Goal: Transaction & Acquisition: Purchase product/service

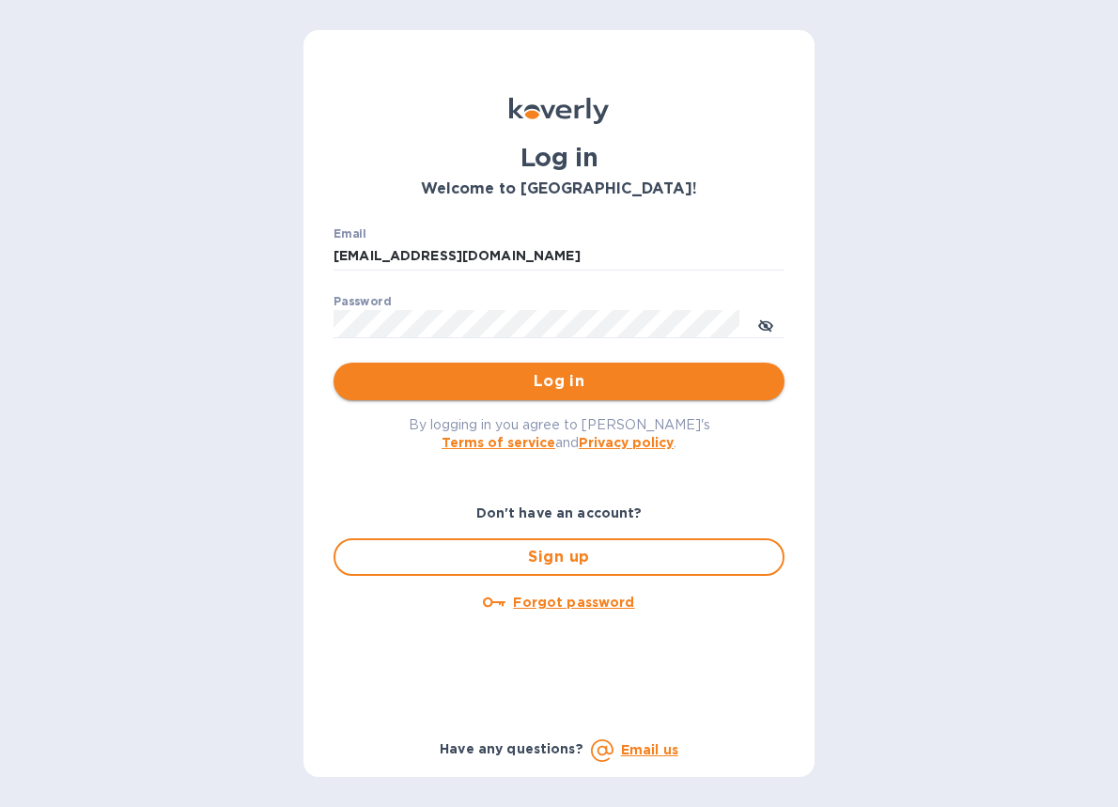
click at [469, 390] on span "Log in" at bounding box center [558, 381] width 421 height 23
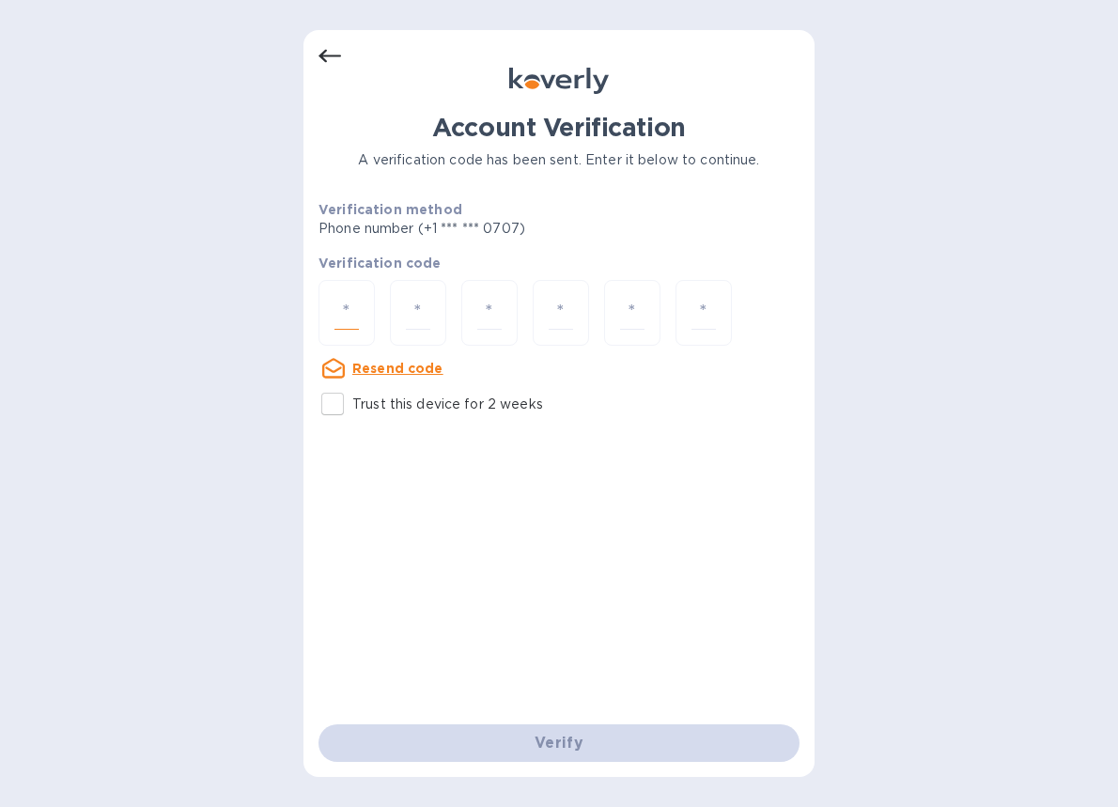
click at [347, 315] on input "number" at bounding box center [346, 313] width 24 height 35
paste input "2"
type input "2"
type input "8"
type input "0"
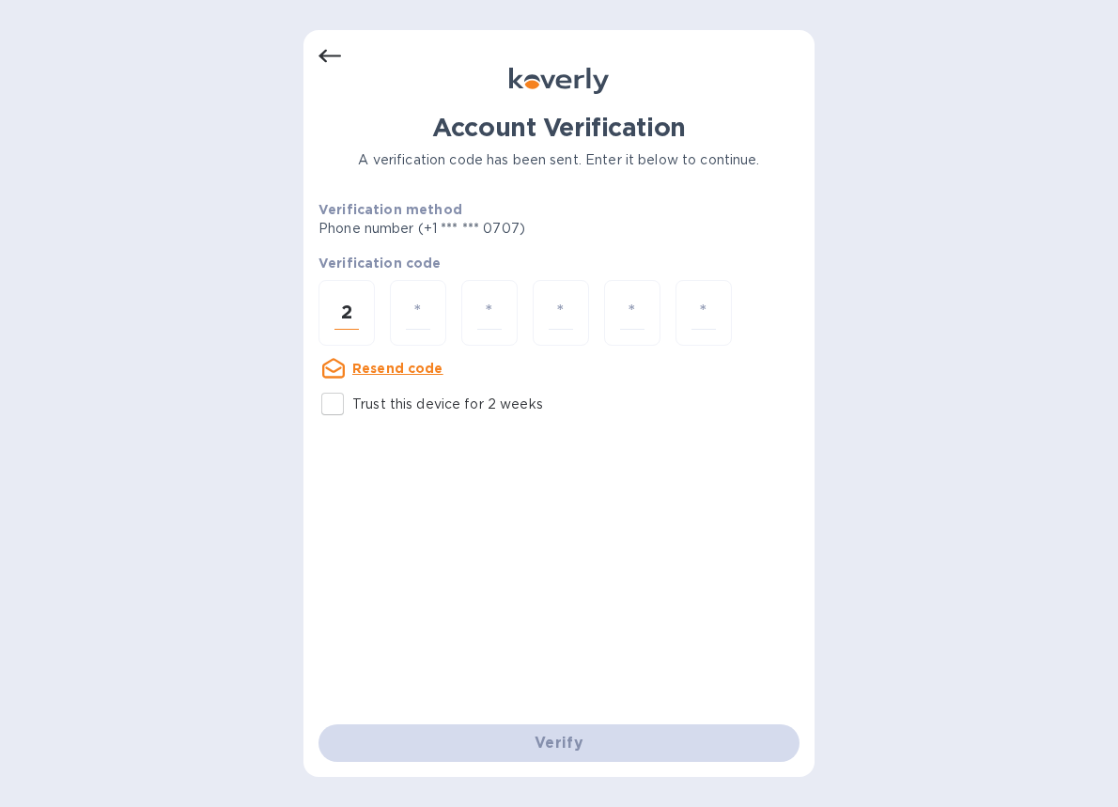
type input "5"
type input "0"
type input "8"
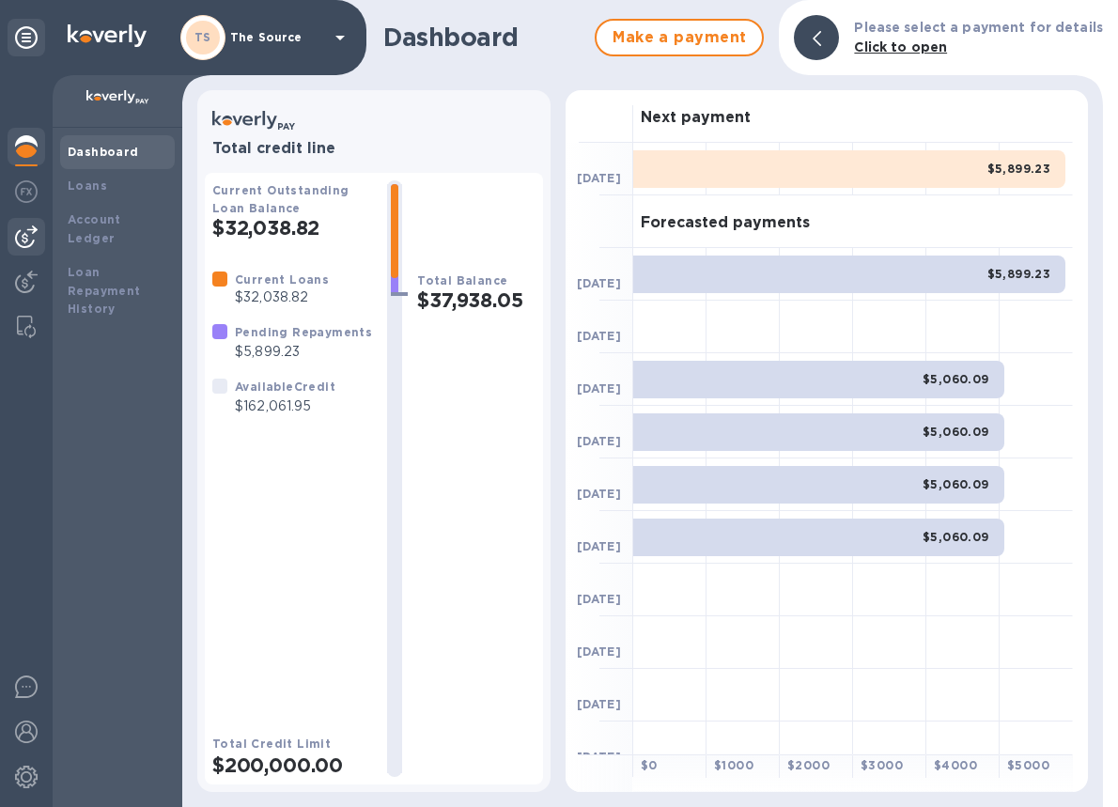
click at [29, 236] on img at bounding box center [26, 236] width 23 height 23
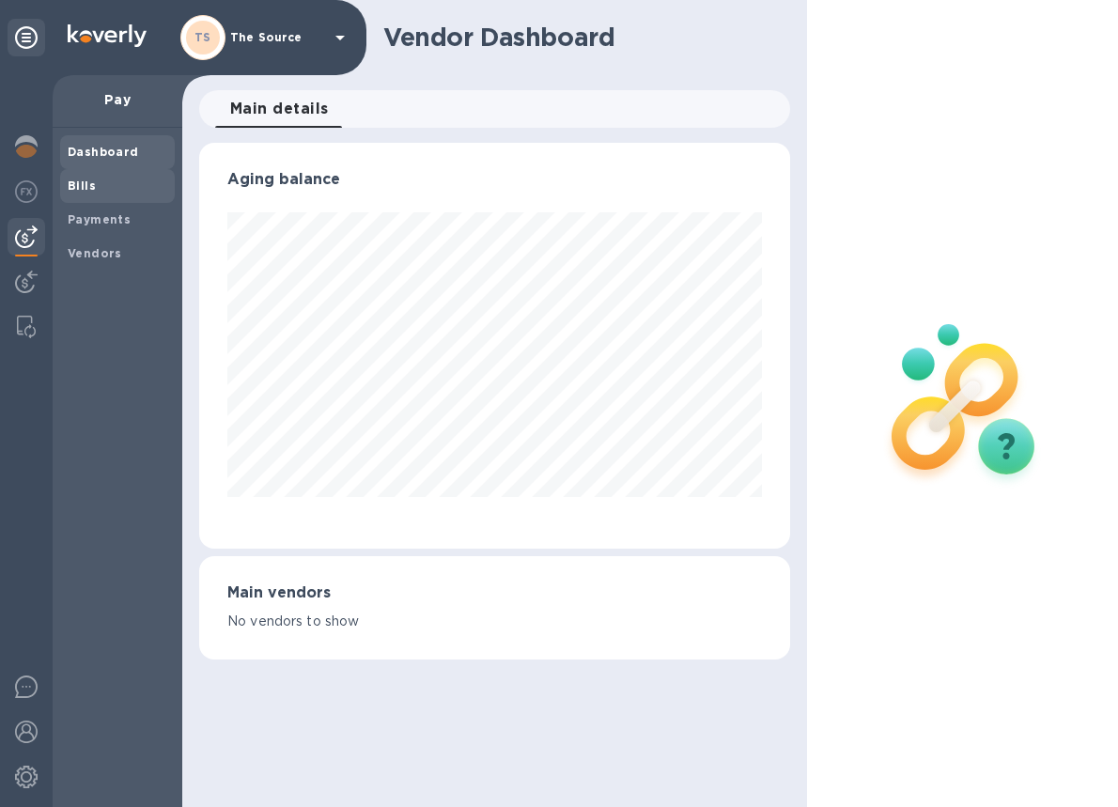
scroll to position [938690, 938512]
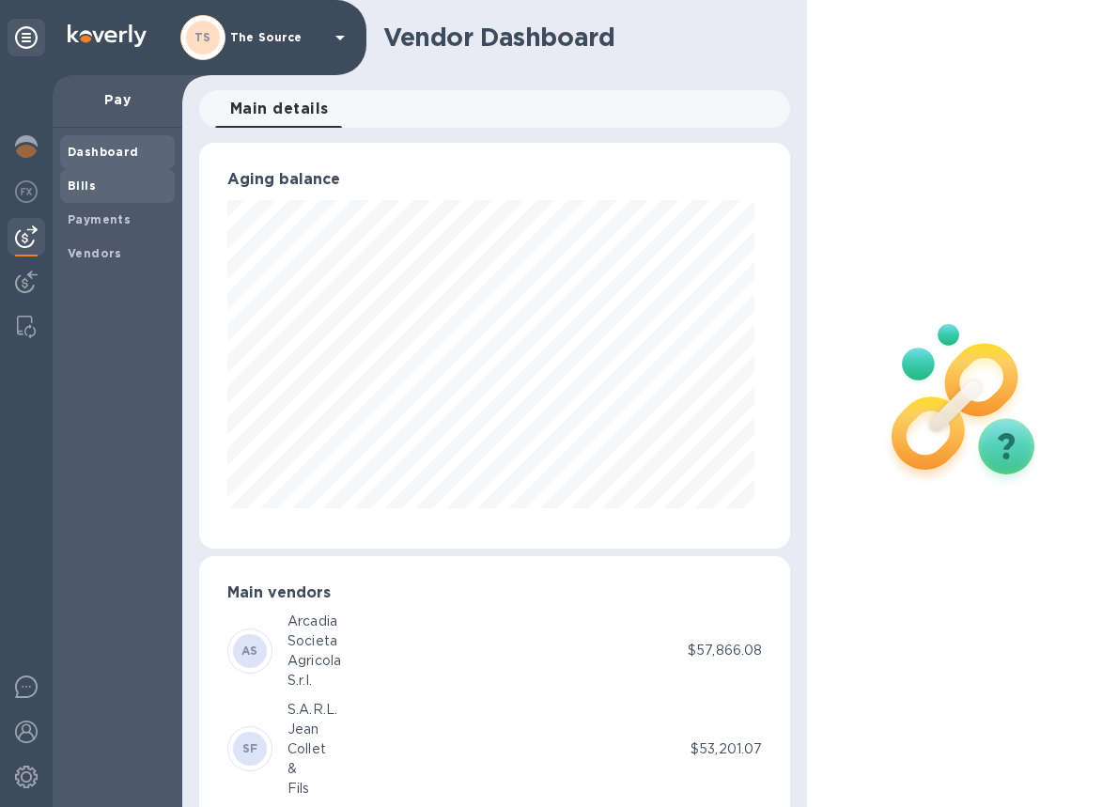
click at [92, 179] on b "Bills" at bounding box center [82, 185] width 28 height 14
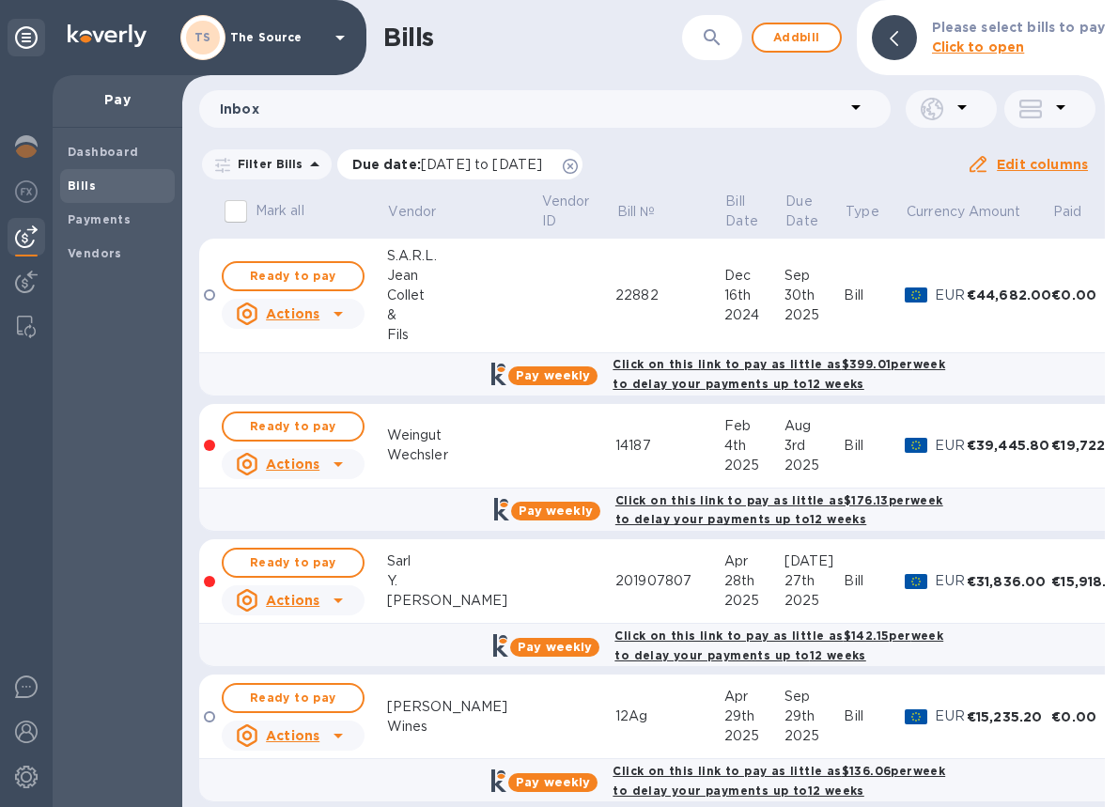
click at [578, 162] on icon at bounding box center [570, 166] width 15 height 15
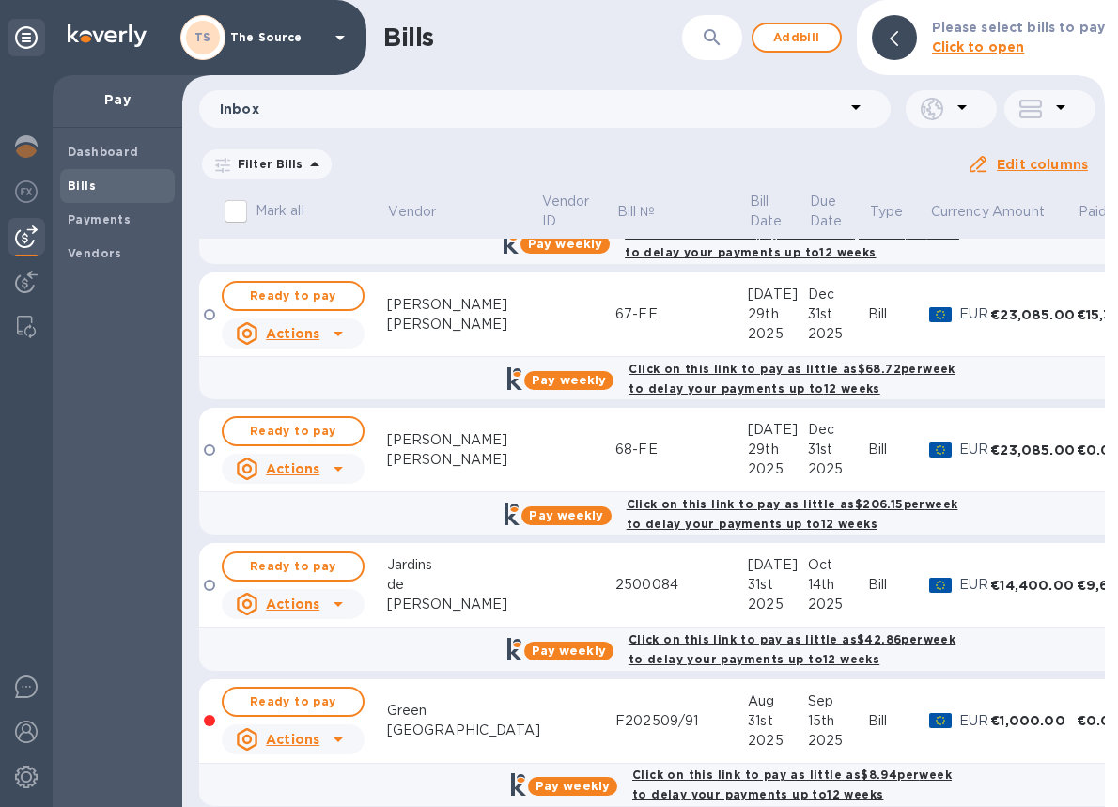
scroll to position [2485, 0]
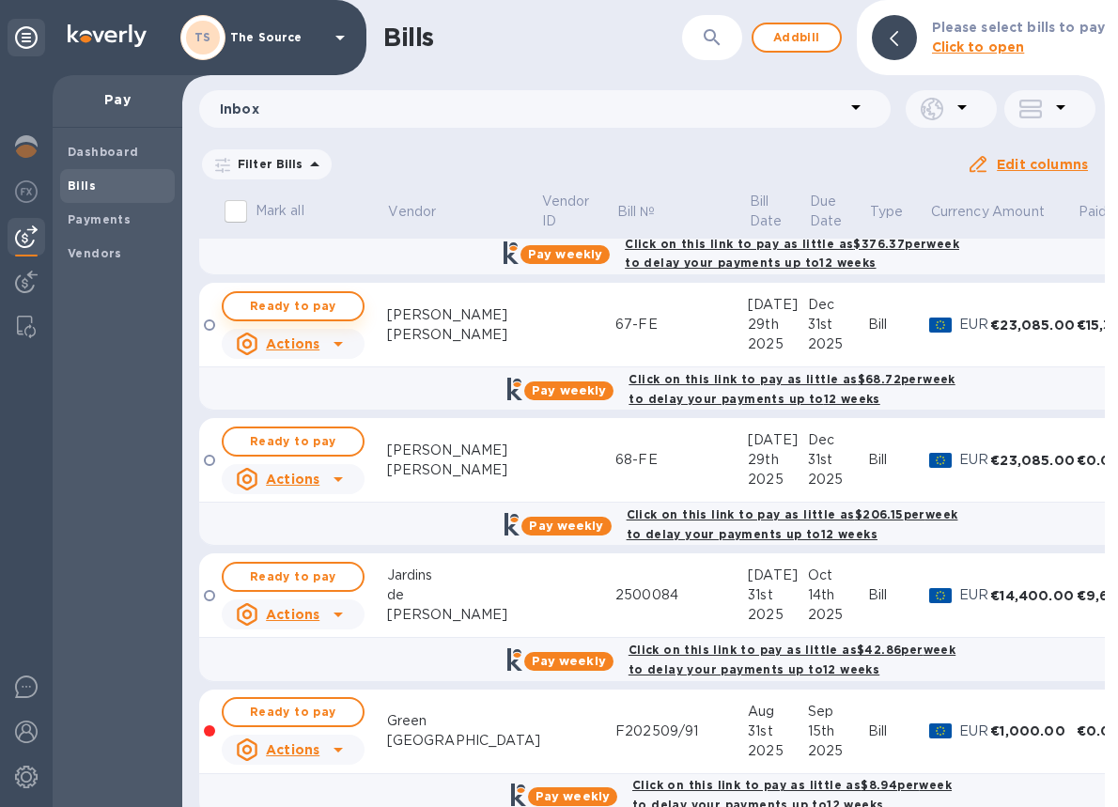
click at [318, 308] on span "Ready to pay" at bounding box center [293, 306] width 109 height 23
click at [340, 301] on span "Ready to pay" at bounding box center [293, 306] width 109 height 23
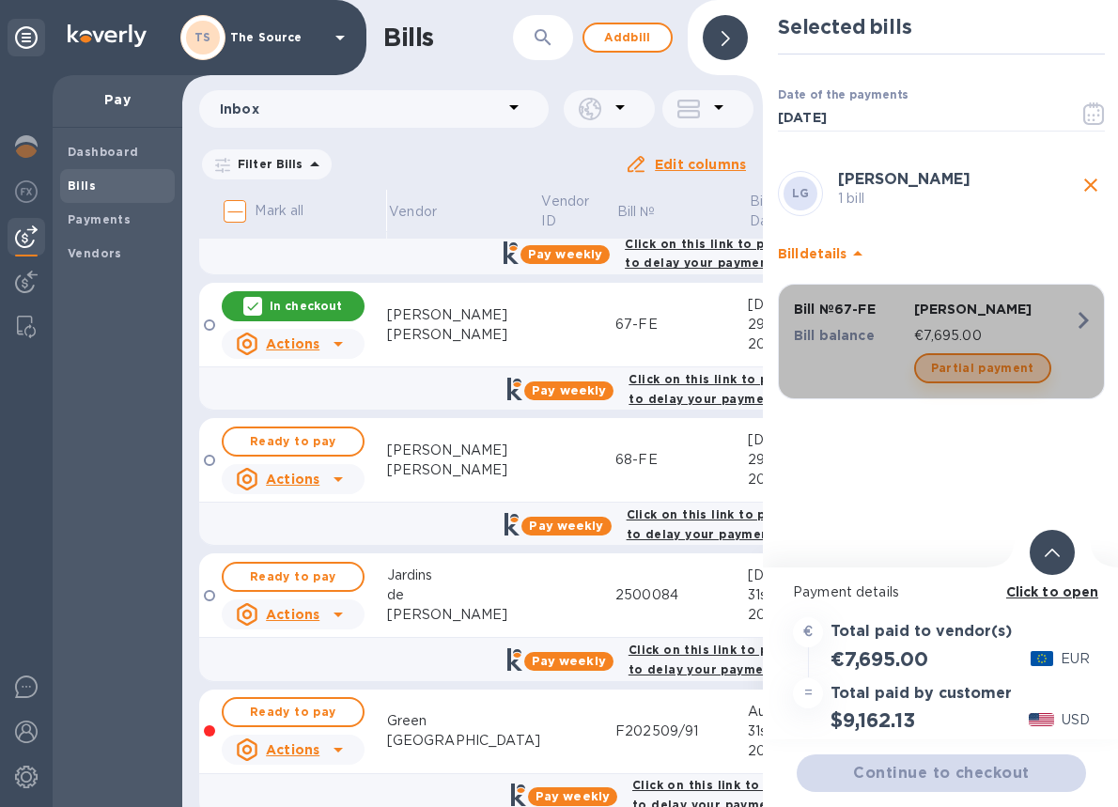
click at [983, 370] on span "Partial payment" at bounding box center [982, 368] width 103 height 23
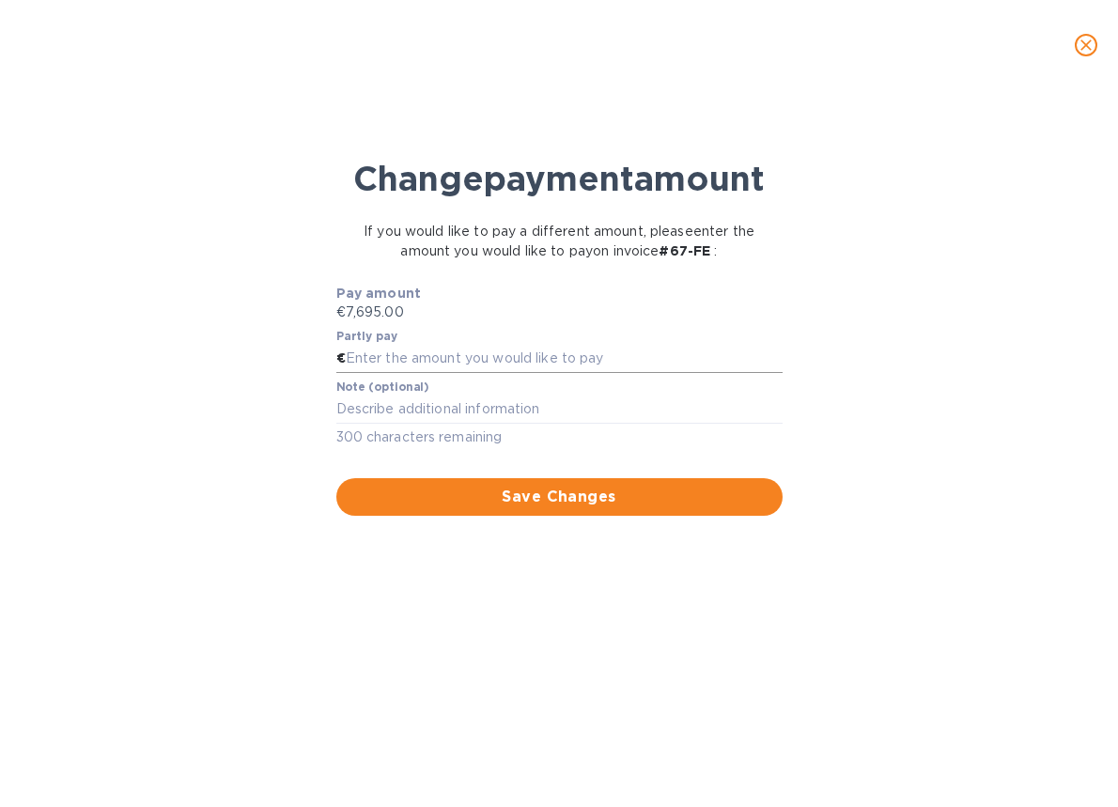
click at [400, 373] on input "text" at bounding box center [564, 359] width 437 height 28
type input "3,847.50"
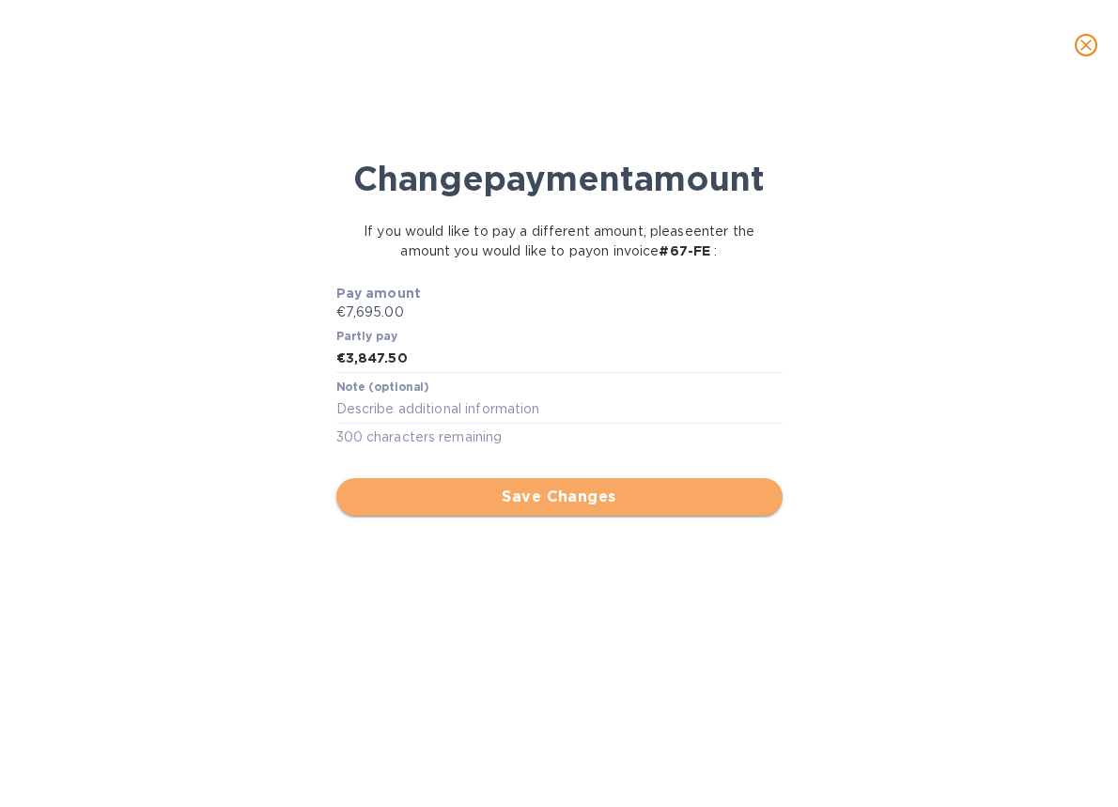
click at [478, 508] on span "Save Changes" at bounding box center [559, 497] width 416 height 23
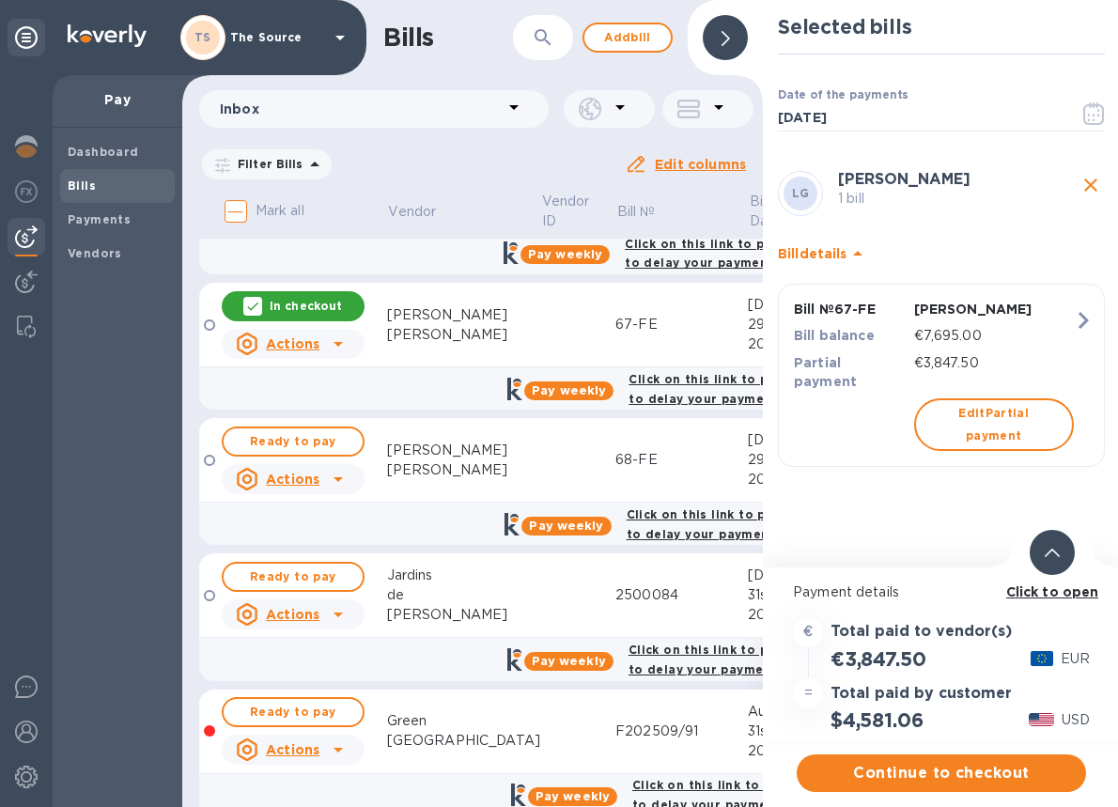
click at [1044, 568] on div at bounding box center [1051, 552] width 45 height 45
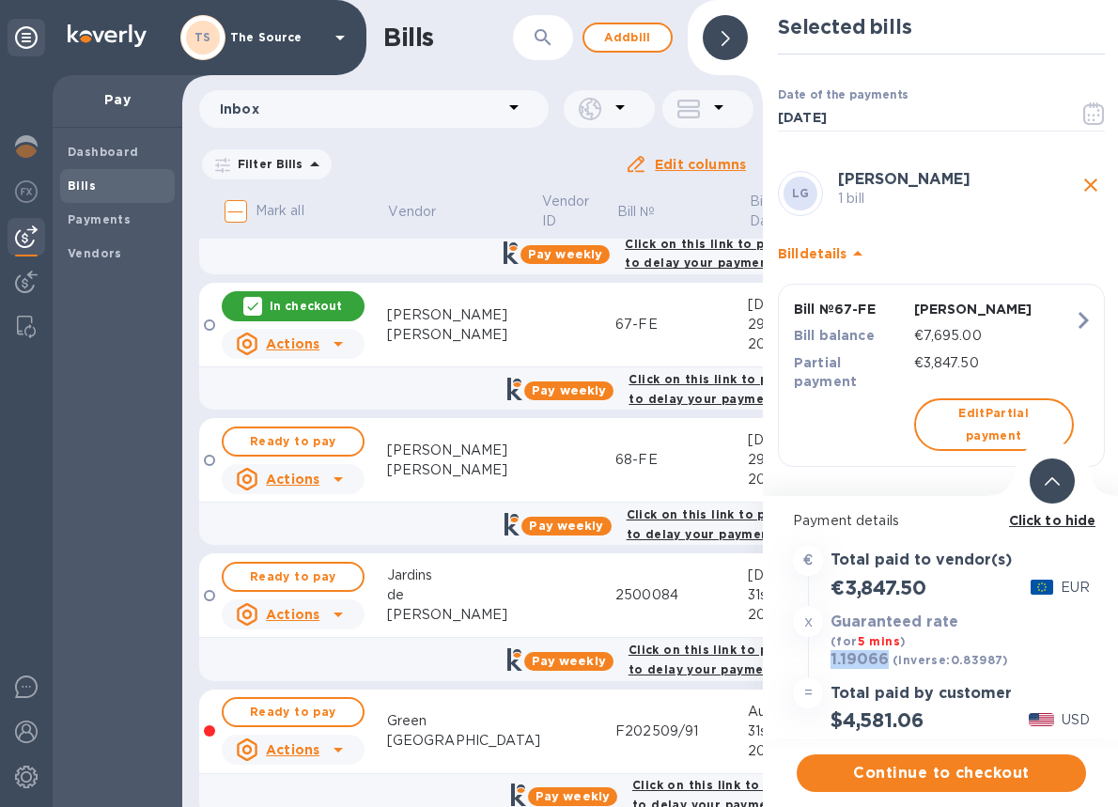
drag, startPoint x: 884, startPoint y: 660, endPoint x: 825, endPoint y: 657, distance: 59.2
click at [825, 657] on div "1.19066 (inverse: 0.83987 ) USD" at bounding box center [941, 660] width 304 height 27
copy h3 "1.19066"
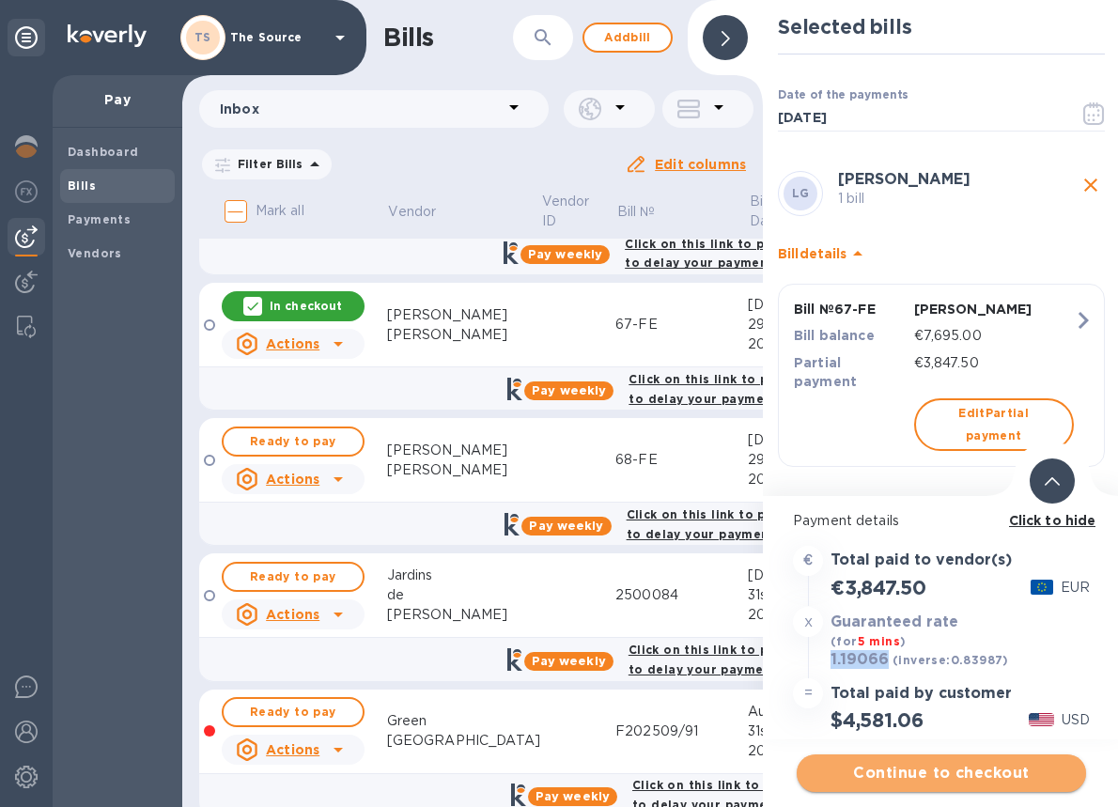
click at [910, 771] on span "Continue to checkout" at bounding box center [940, 773] width 259 height 23
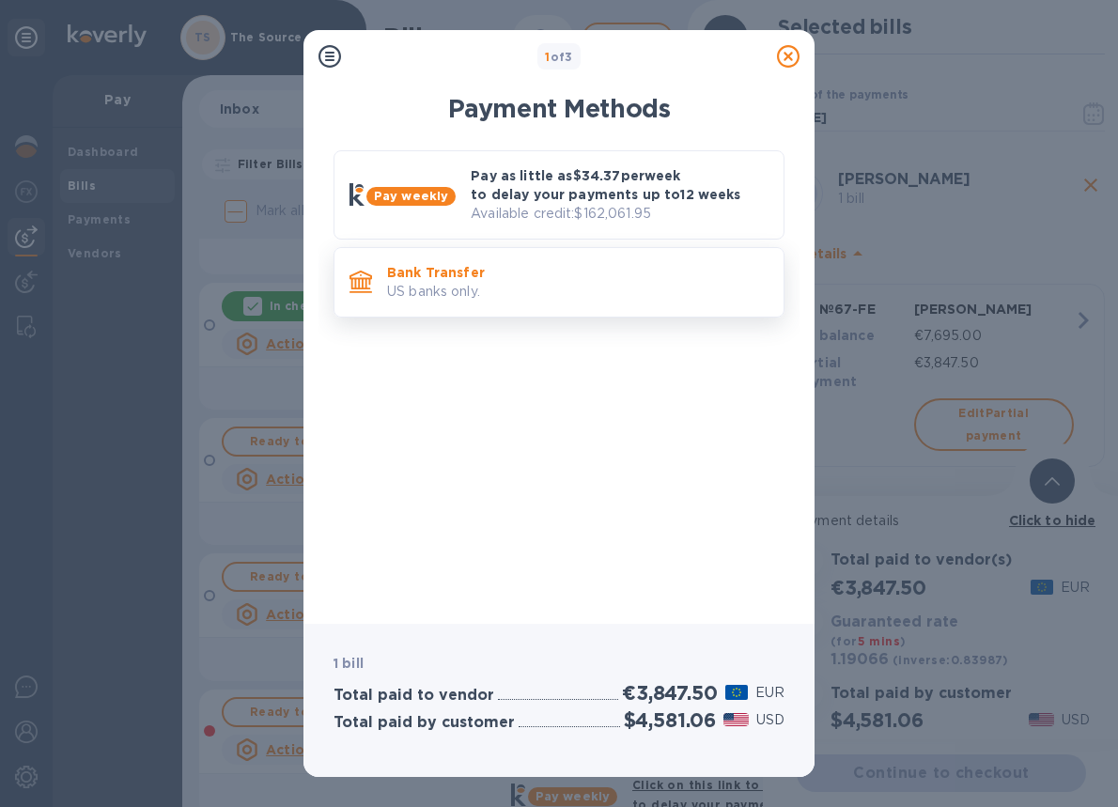
click at [645, 269] on p "Bank Transfer" at bounding box center [577, 272] width 381 height 19
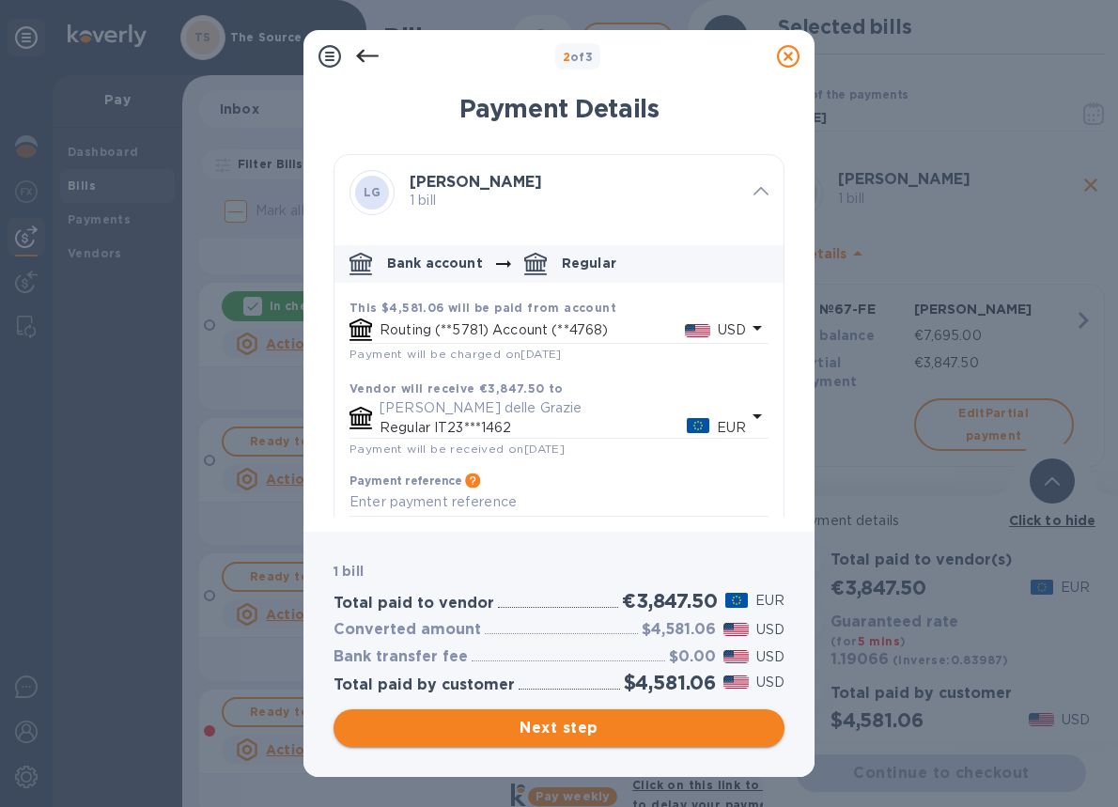
click at [655, 723] on span "Next step" at bounding box center [558, 728] width 421 height 23
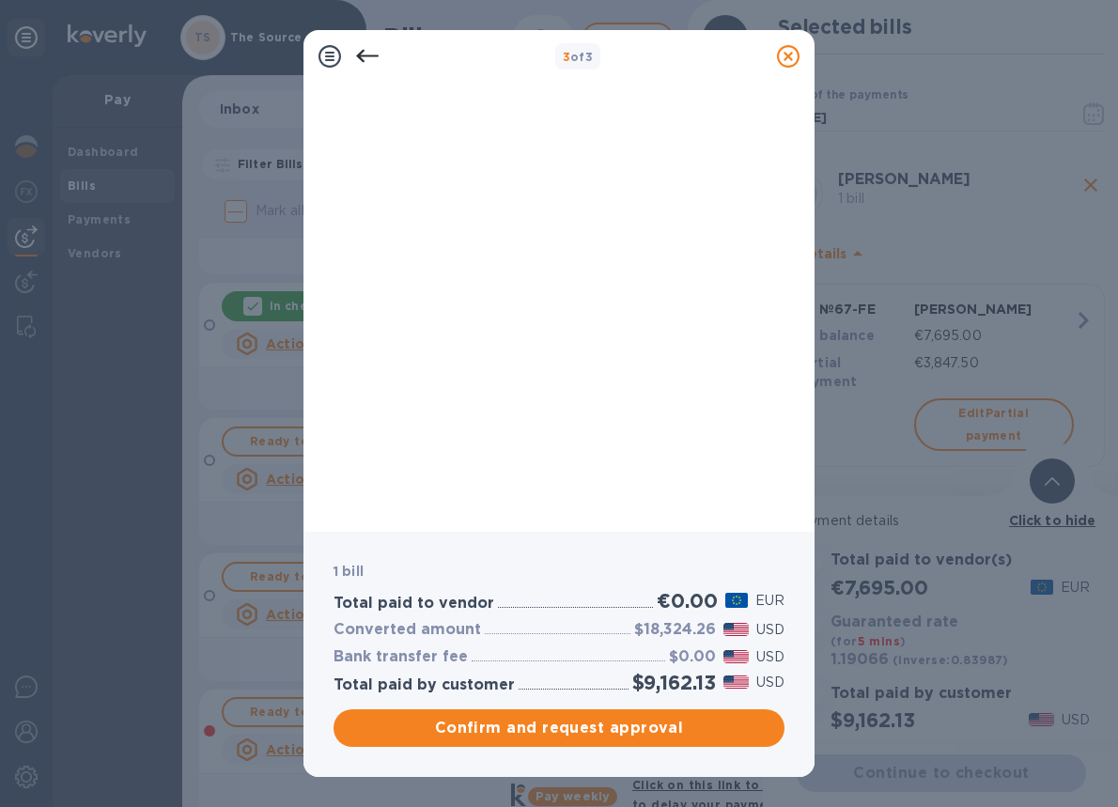
click at [360, 49] on icon at bounding box center [367, 56] width 23 height 23
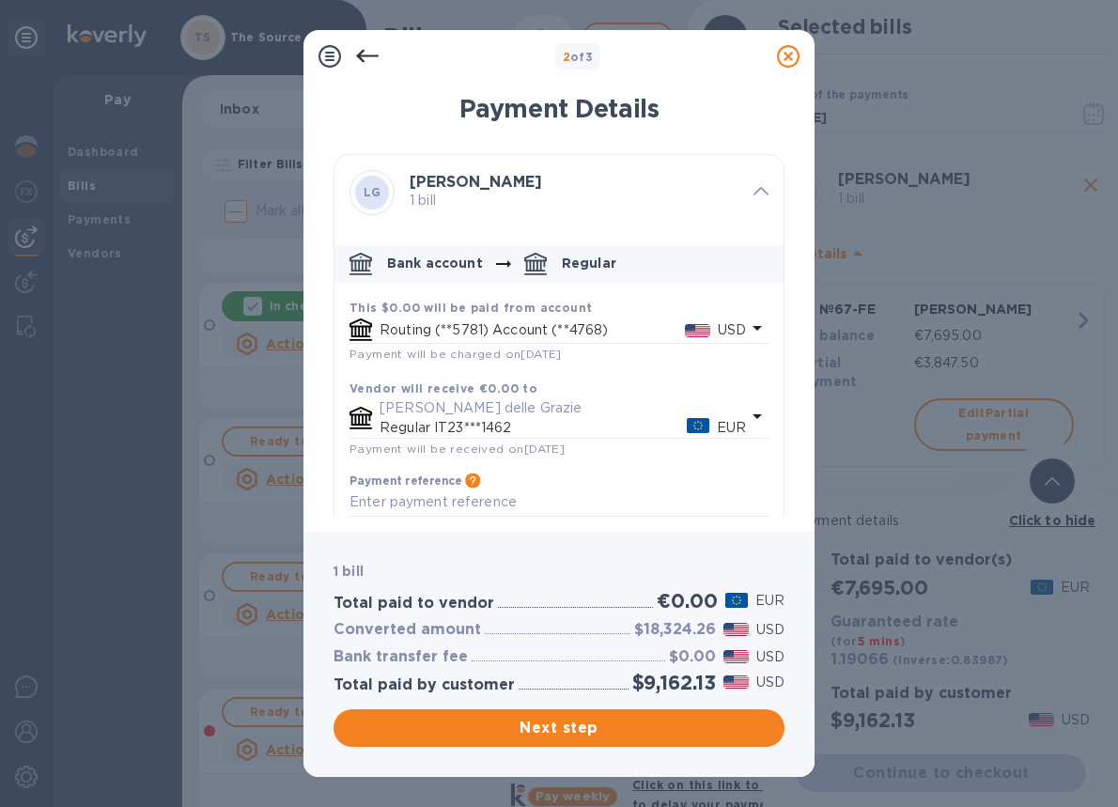
click at [360, 49] on icon at bounding box center [367, 56] width 23 height 23
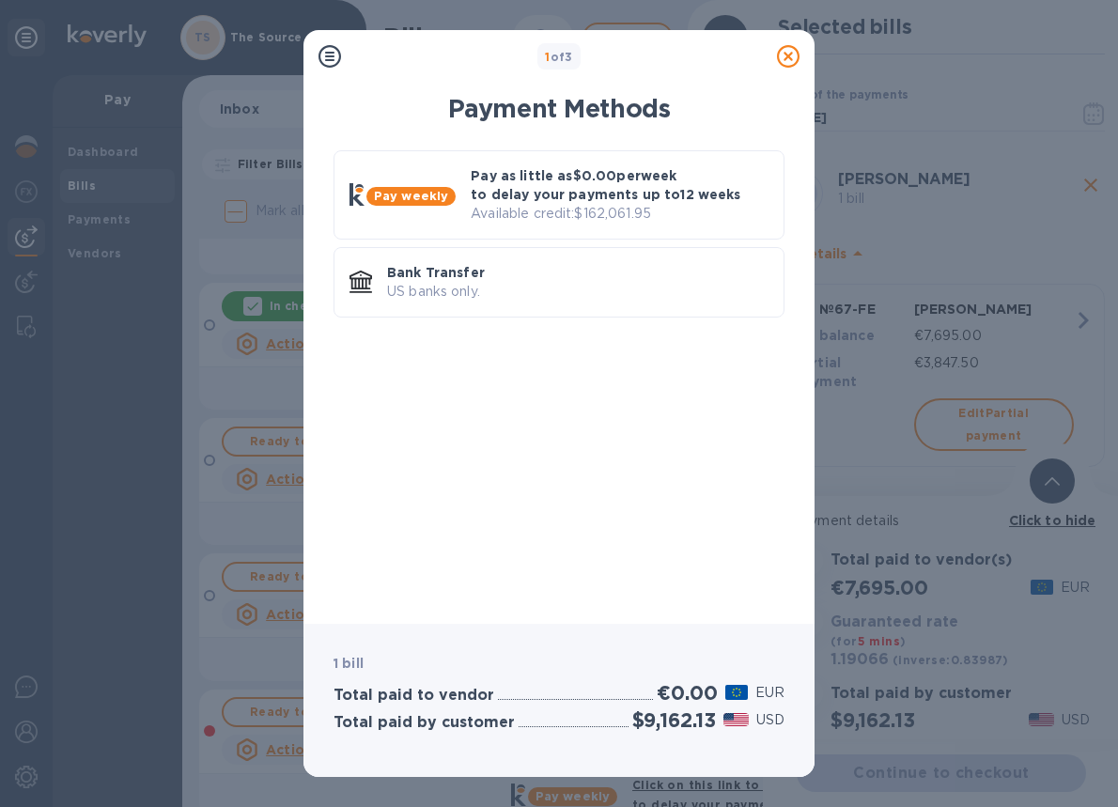
click at [360, 49] on div "1 of 3" at bounding box center [558, 56] width 421 height 27
click at [781, 57] on icon at bounding box center [788, 56] width 23 height 23
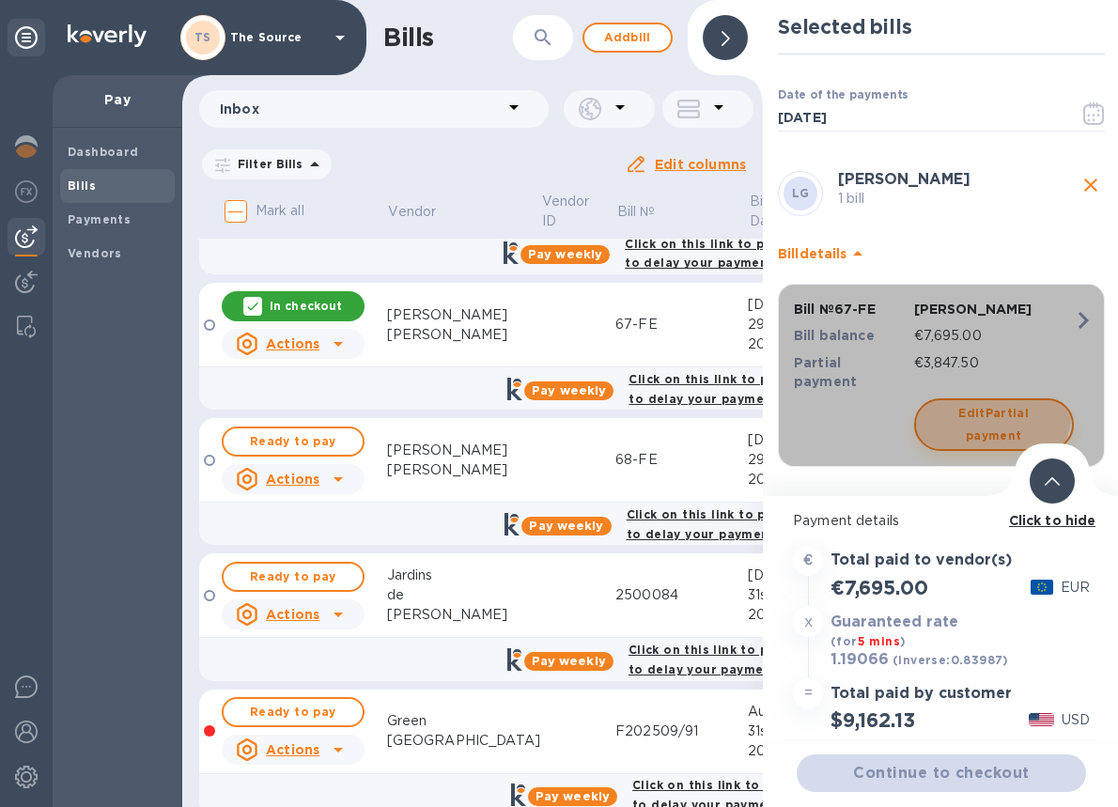
click at [975, 402] on span "Edit Partial payment" at bounding box center [994, 424] width 126 height 45
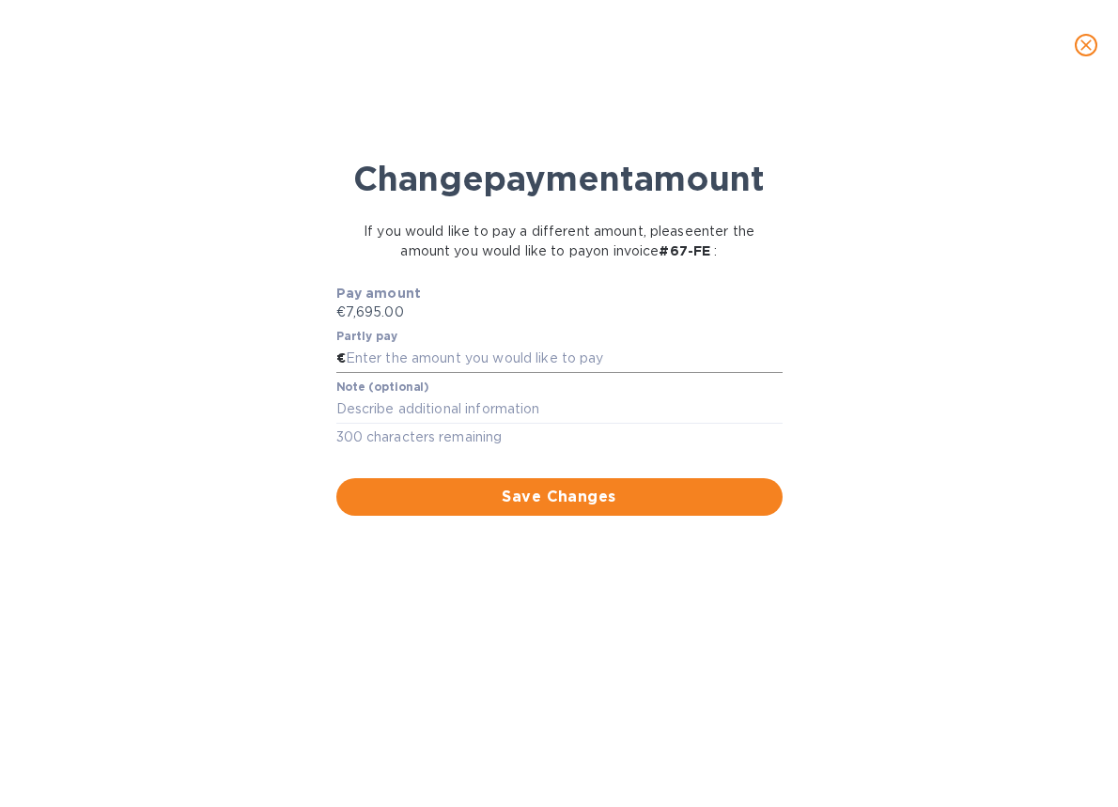
click at [724, 373] on input "text" at bounding box center [564, 359] width 437 height 28
type input "3,847.50"
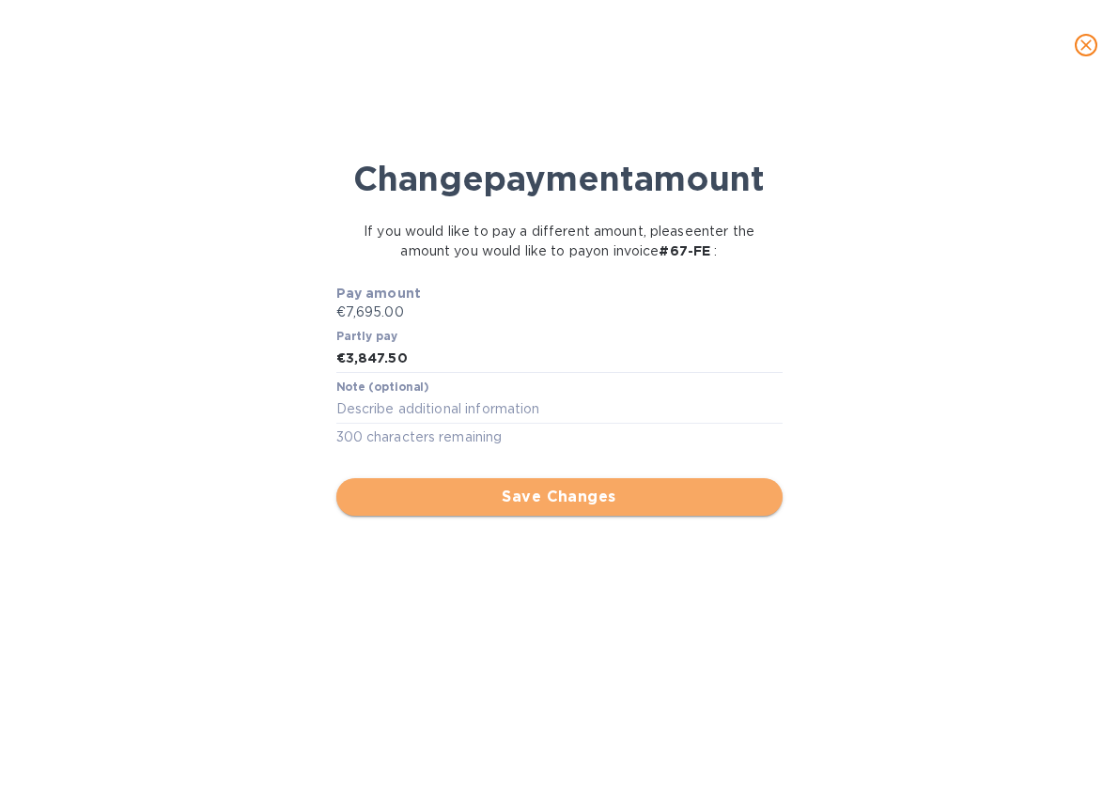
click at [732, 508] on span "Save Changes" at bounding box center [559, 497] width 416 height 23
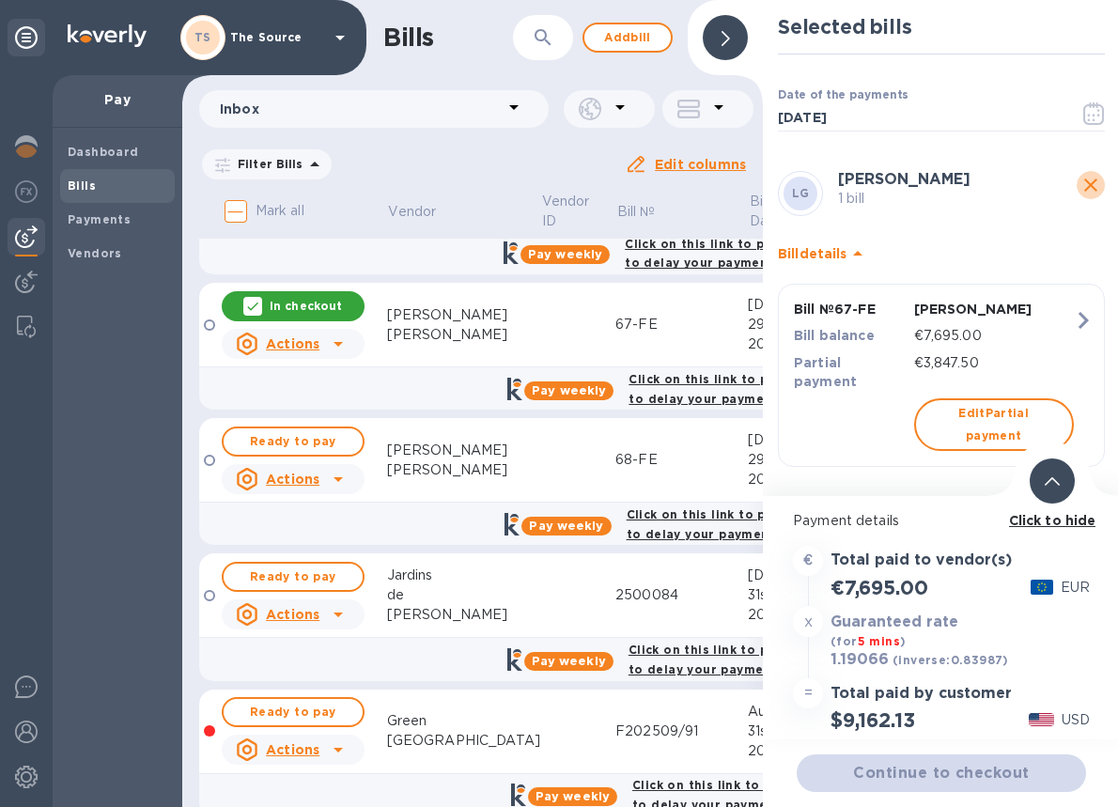
click at [1090, 174] on icon "close" at bounding box center [1090, 185] width 23 height 23
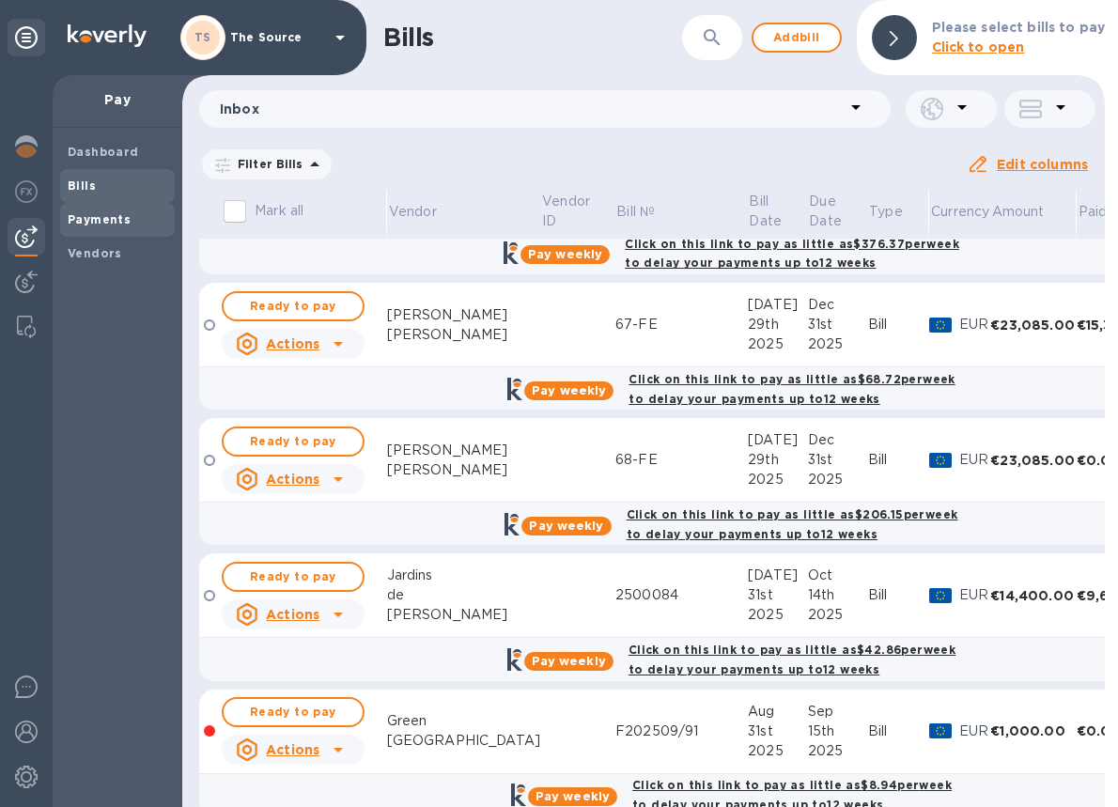
click at [119, 213] on b "Payments" at bounding box center [99, 219] width 63 height 14
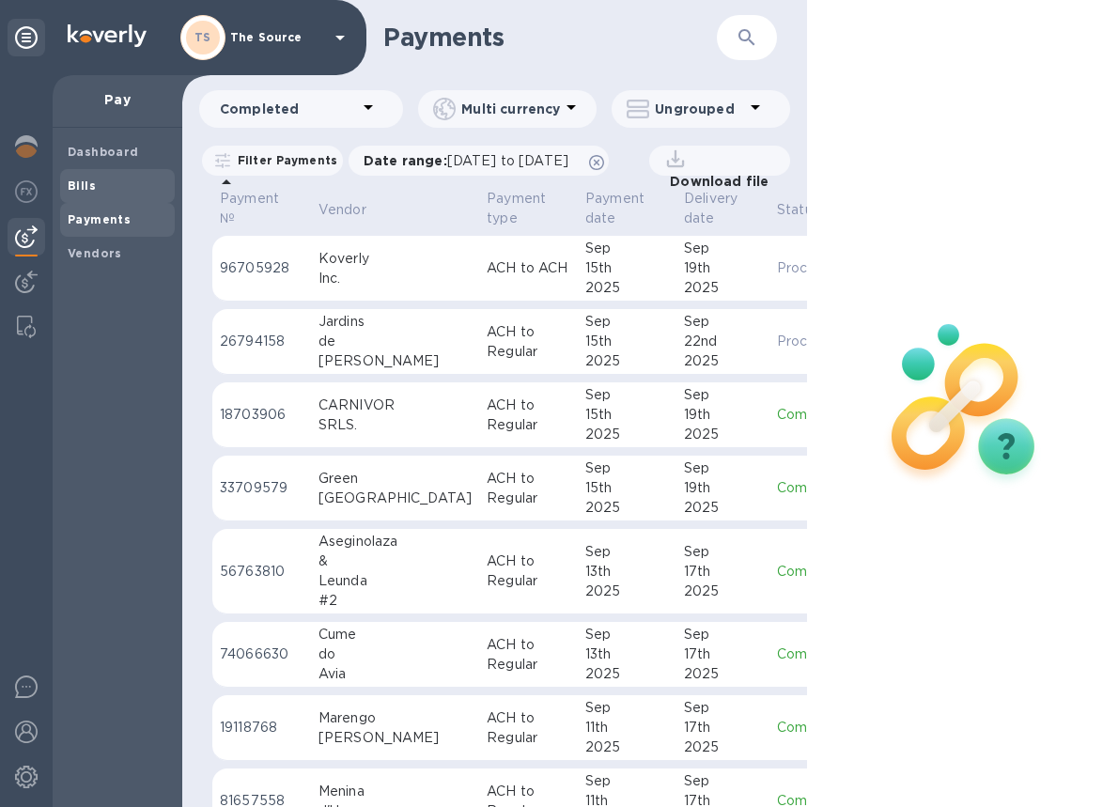
click at [88, 186] on b "Bills" at bounding box center [82, 185] width 28 height 14
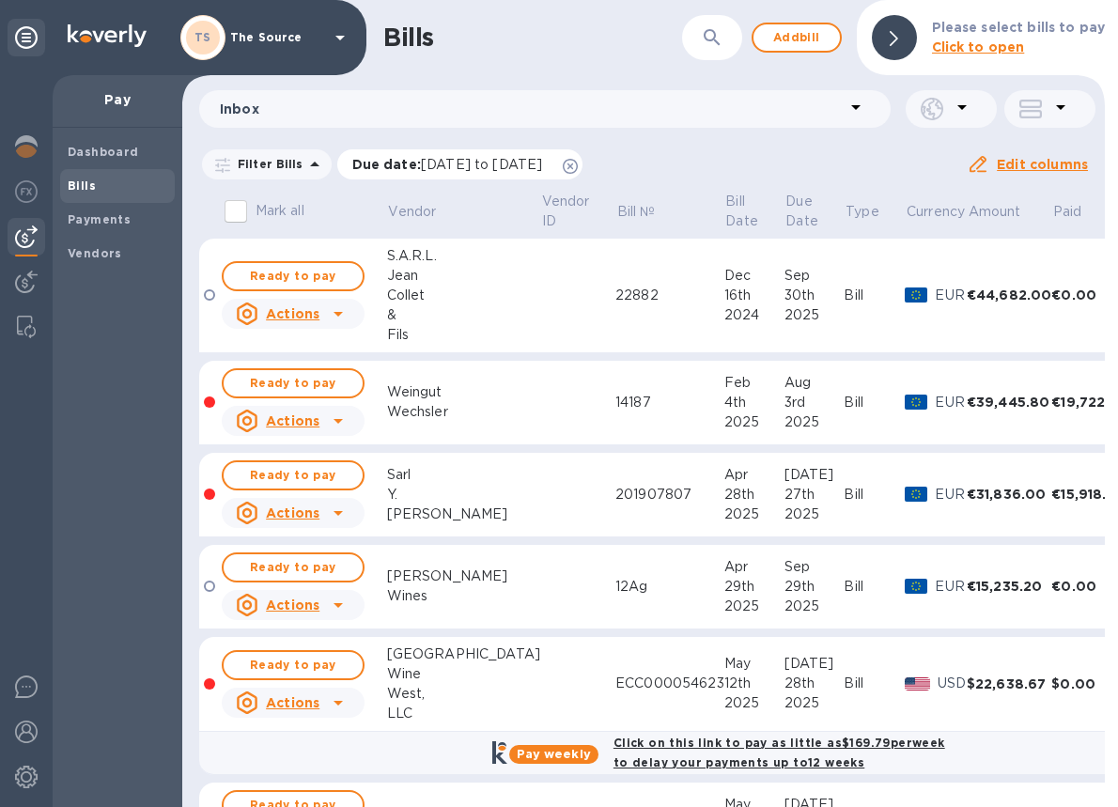
click at [578, 163] on icon at bounding box center [570, 166] width 15 height 15
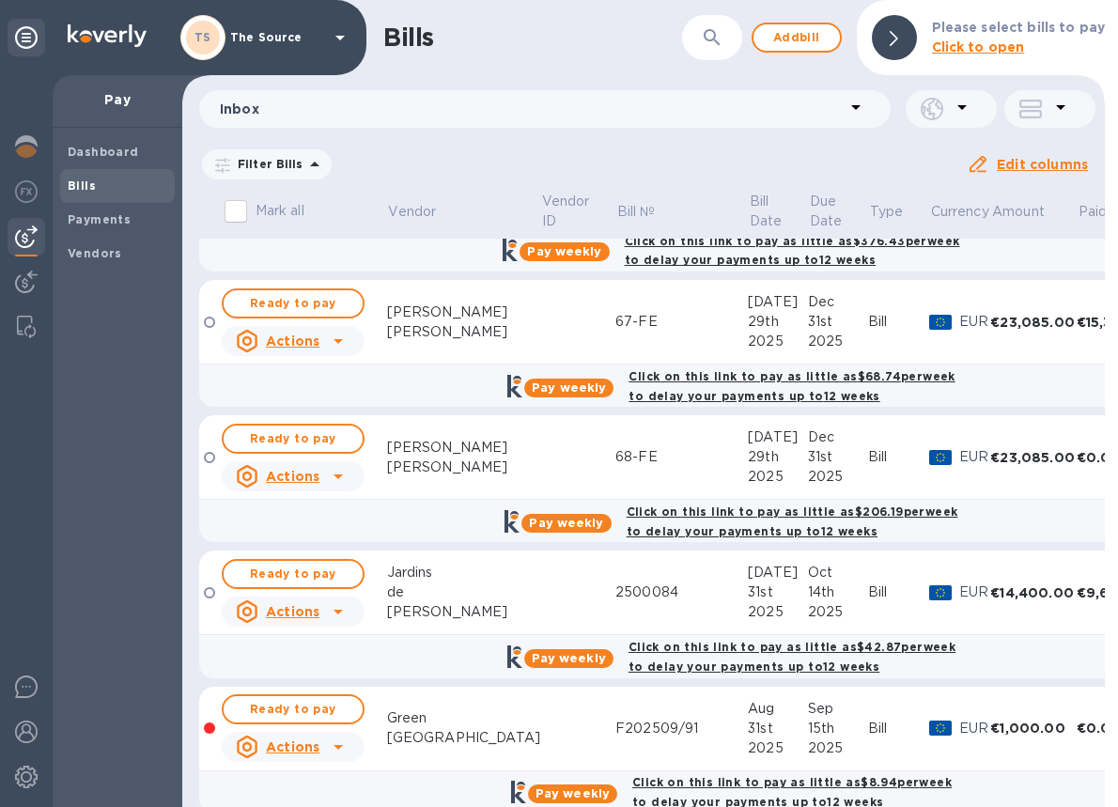
scroll to position [2490, 0]
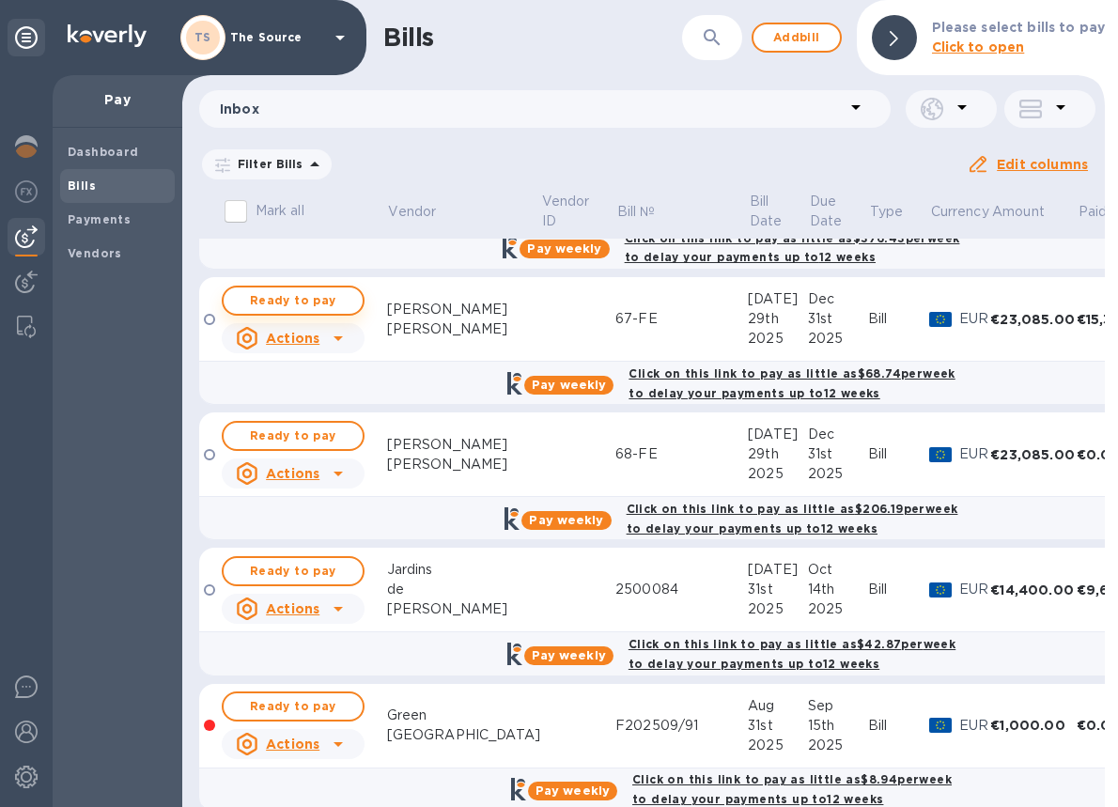
click at [308, 305] on span "Ready to pay" at bounding box center [293, 300] width 109 height 23
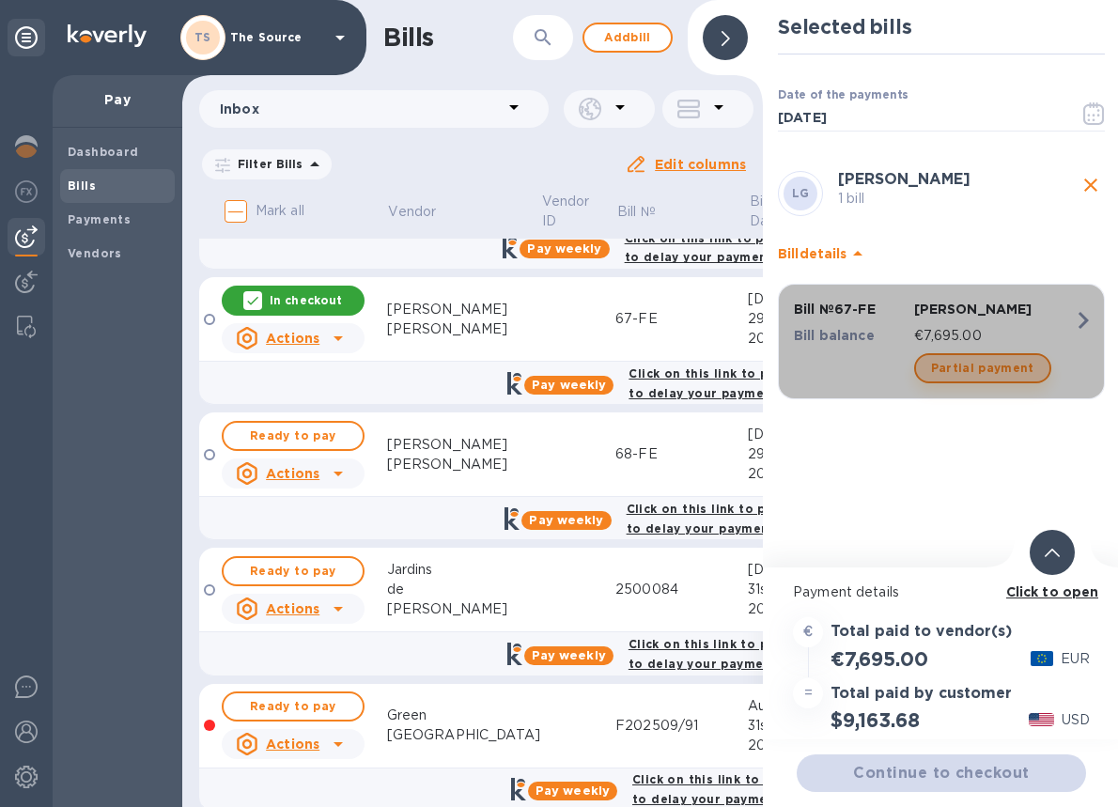
click at [986, 358] on span "Partial payment" at bounding box center [982, 368] width 103 height 23
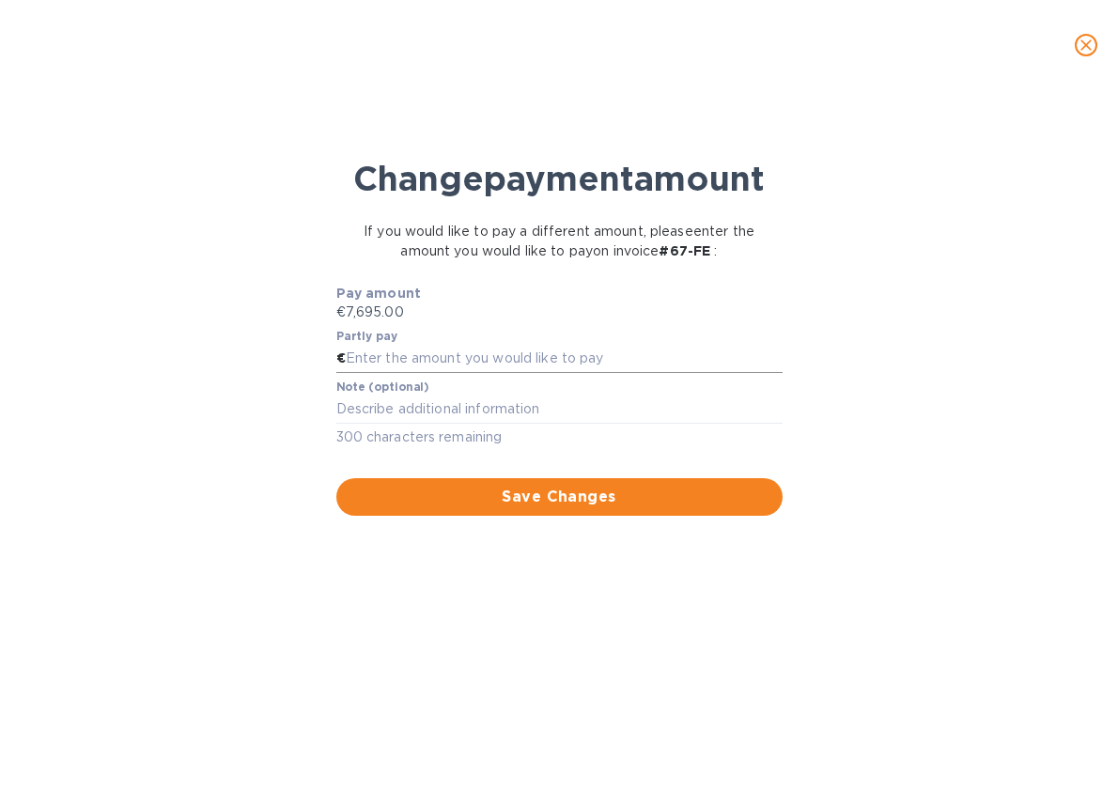
click at [383, 373] on input "text" at bounding box center [564, 359] width 437 height 28
type input "3,847.50"
click at [423, 508] on span "Save Changes" at bounding box center [559, 497] width 416 height 23
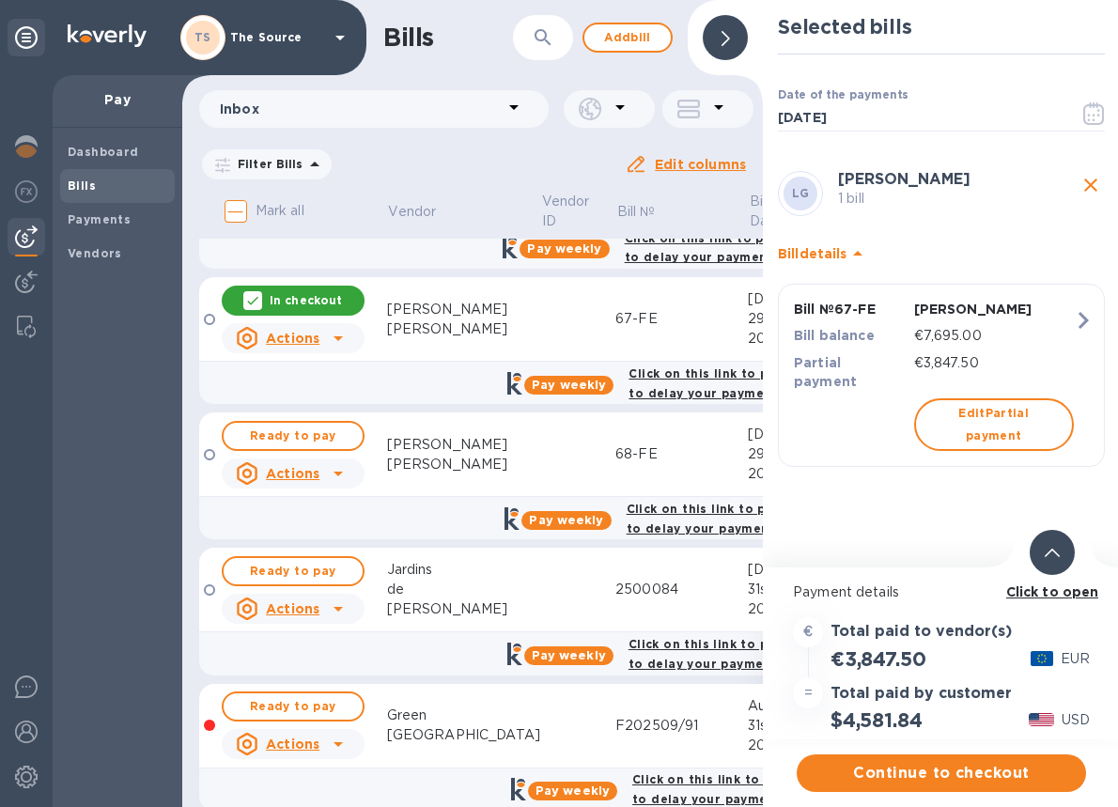
click at [1049, 557] on span at bounding box center [1051, 552] width 15 height 18
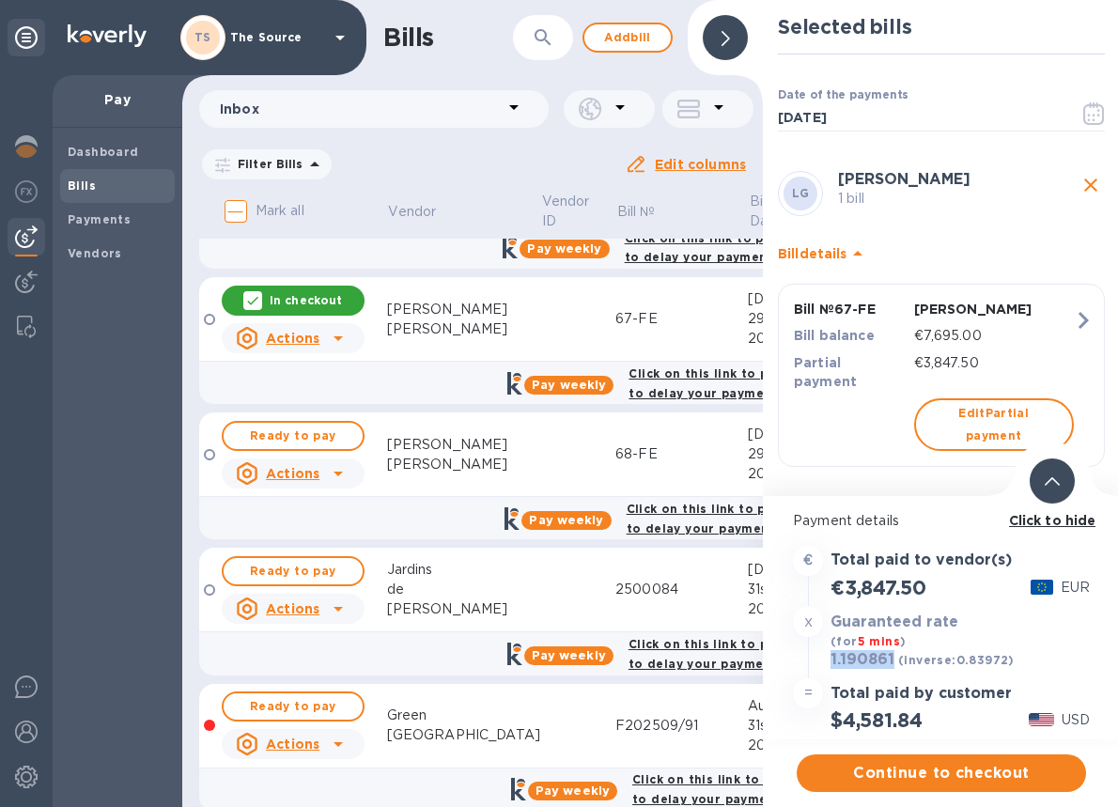
drag, startPoint x: 896, startPoint y: 659, endPoint x: 831, endPoint y: 659, distance: 64.8
click at [831, 659] on div "1.190861 (inverse: 0.83972 )" at bounding box center [922, 660] width 192 height 26
copy h3 "1.190861"
click at [926, 776] on span "Continue to checkout" at bounding box center [940, 773] width 259 height 23
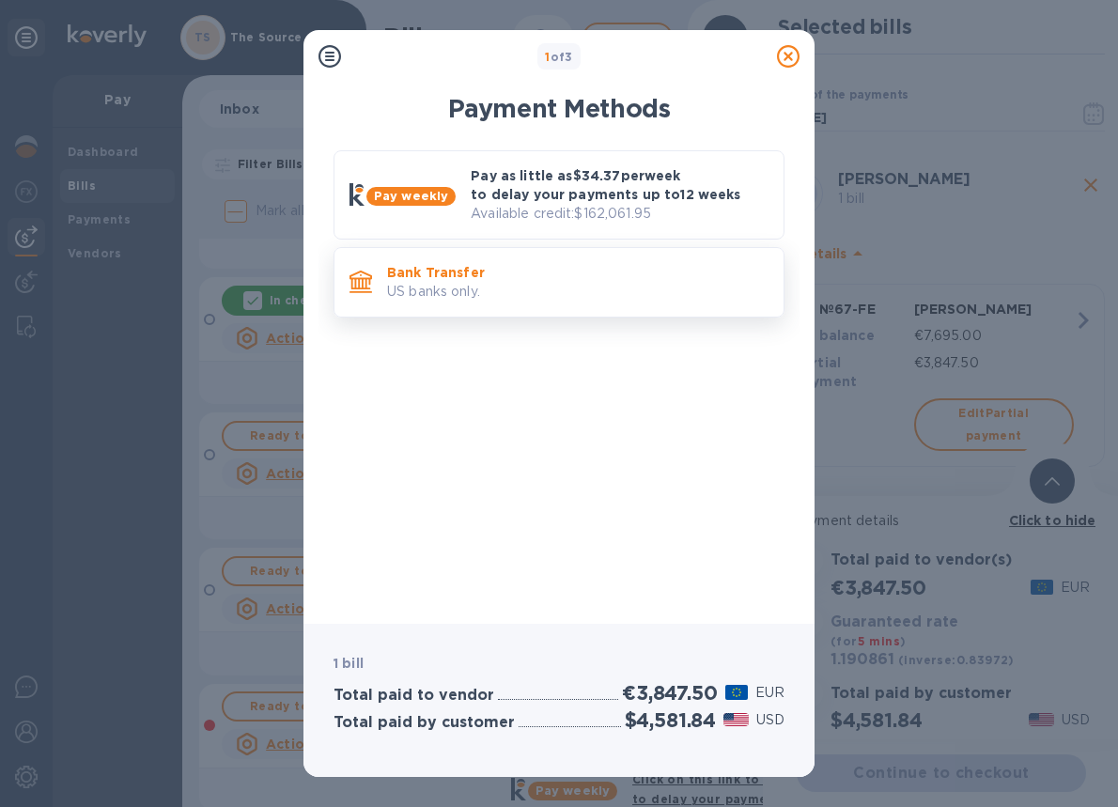
click at [710, 289] on p "US banks only." at bounding box center [577, 292] width 381 height 20
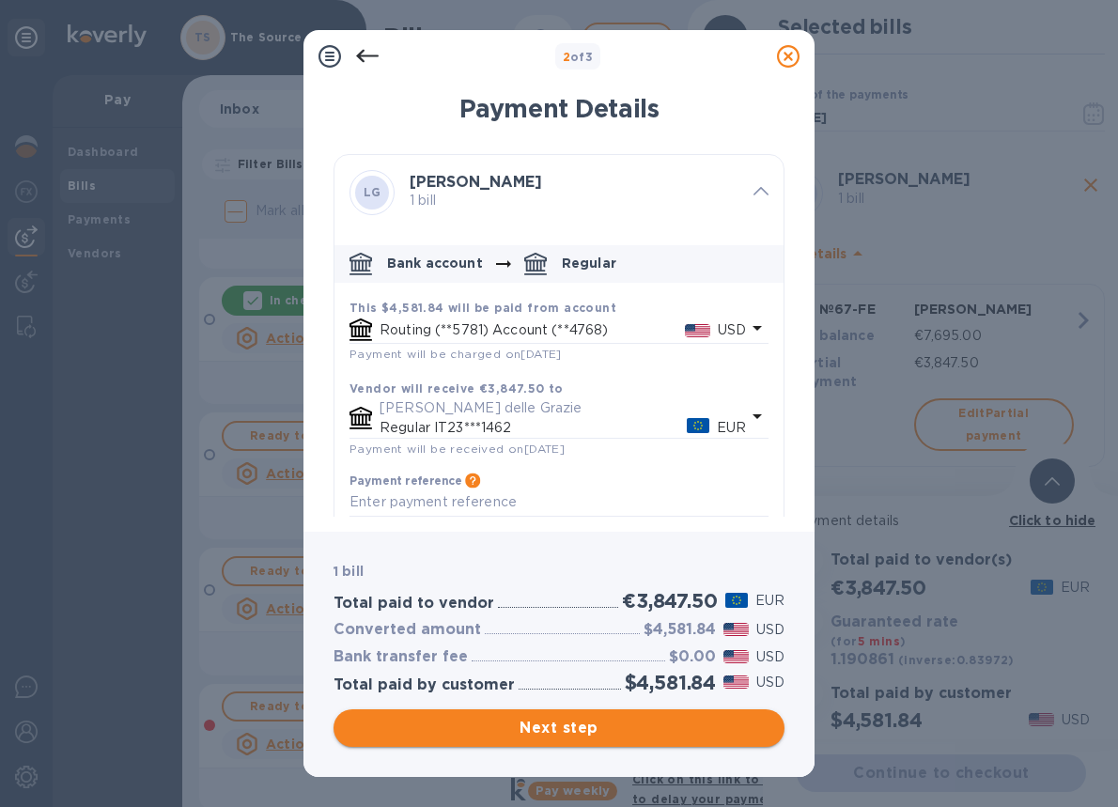
click at [627, 727] on span "Next step" at bounding box center [558, 728] width 421 height 23
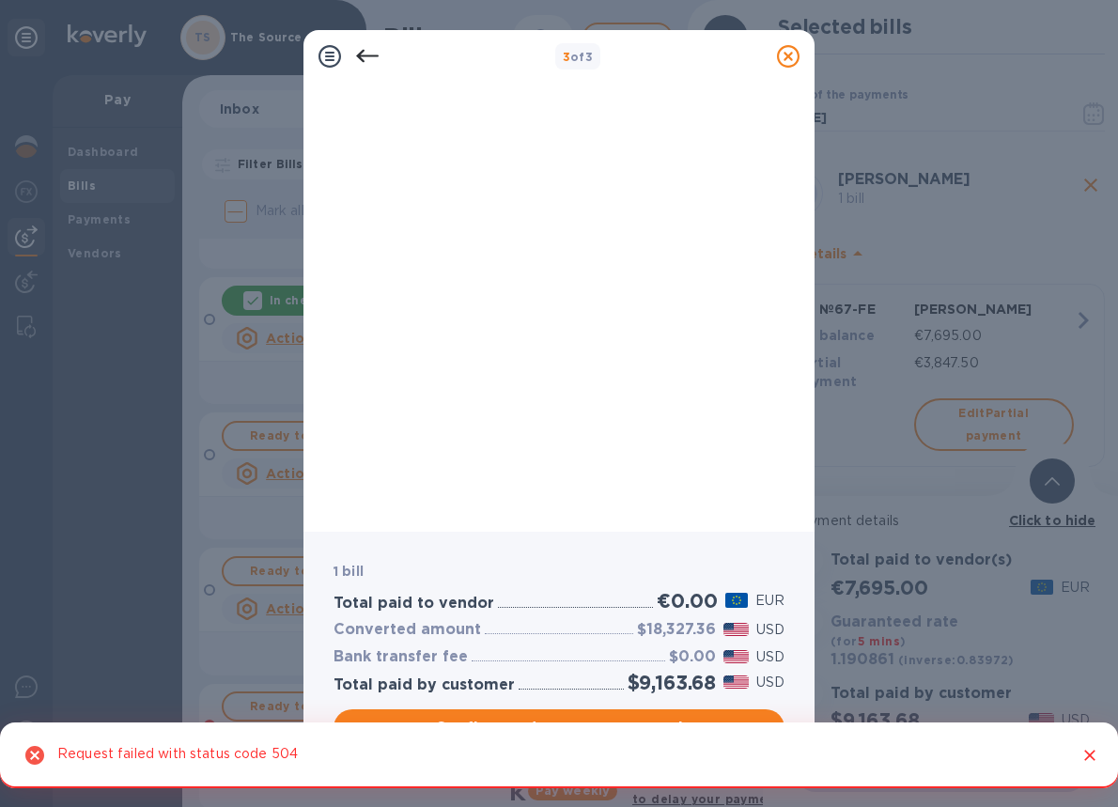
click at [778, 58] on icon at bounding box center [788, 56] width 23 height 23
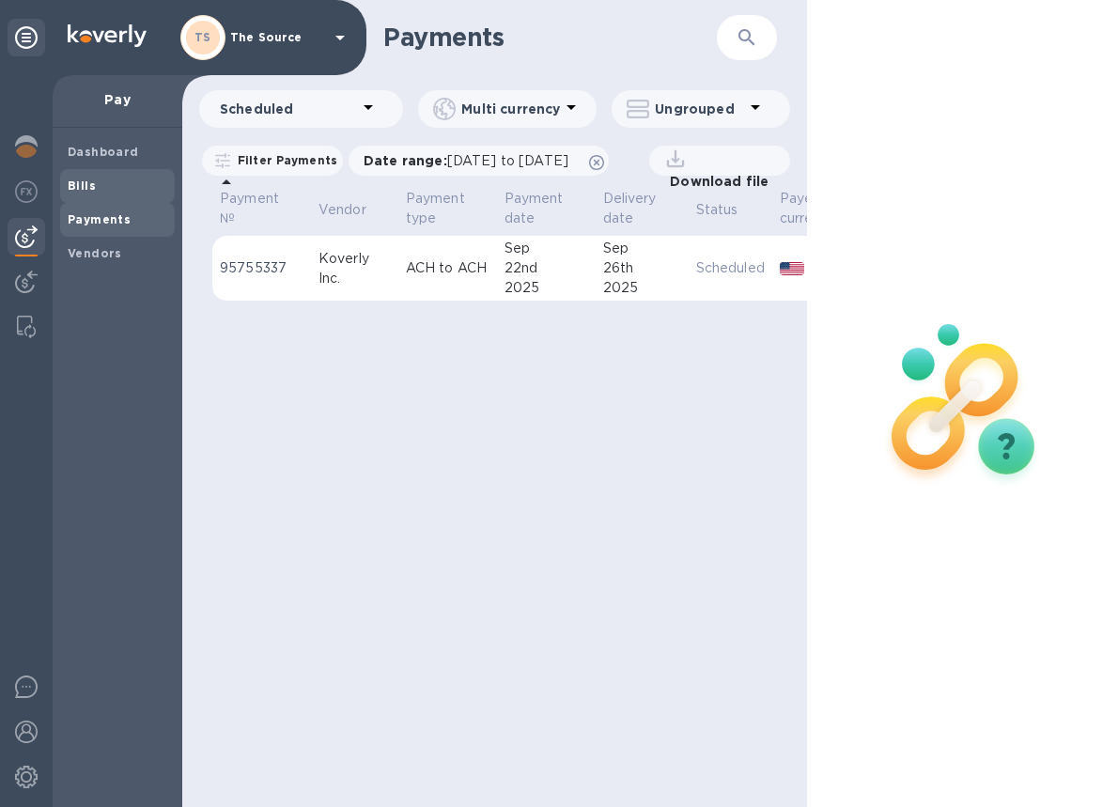
click at [90, 185] on b "Bills" at bounding box center [82, 185] width 28 height 14
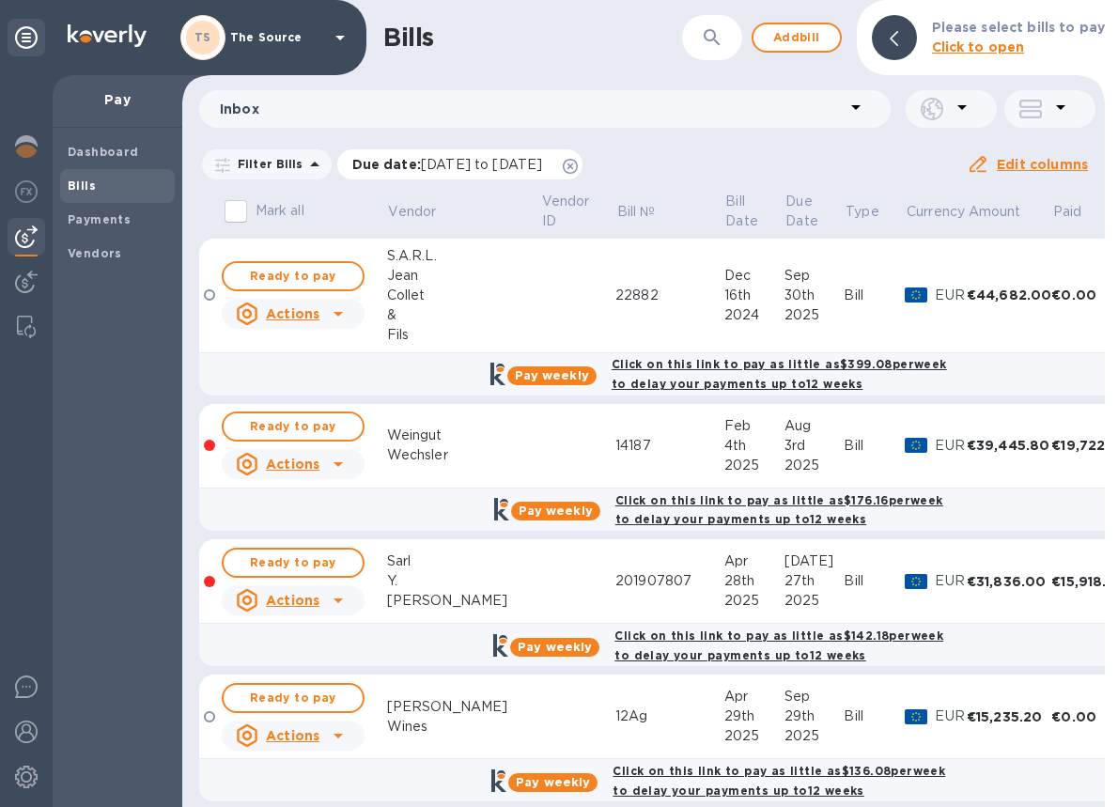
click at [578, 169] on icon at bounding box center [570, 166] width 15 height 15
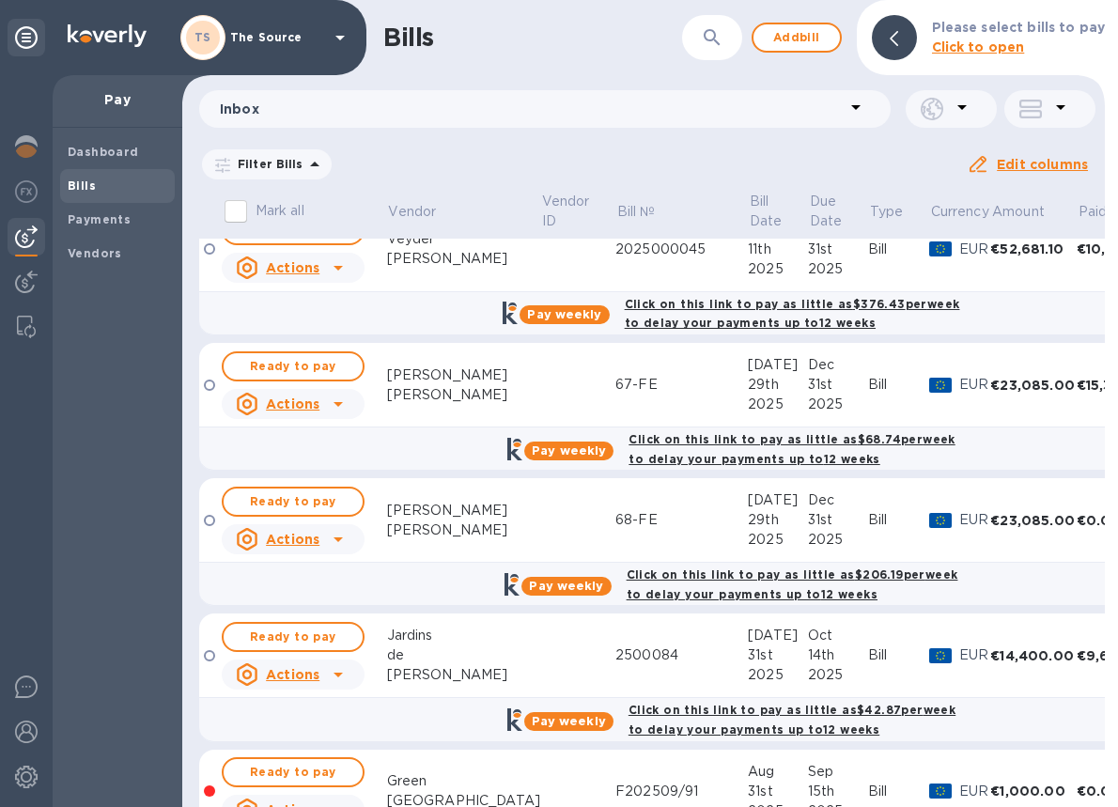
scroll to position [2415, 0]
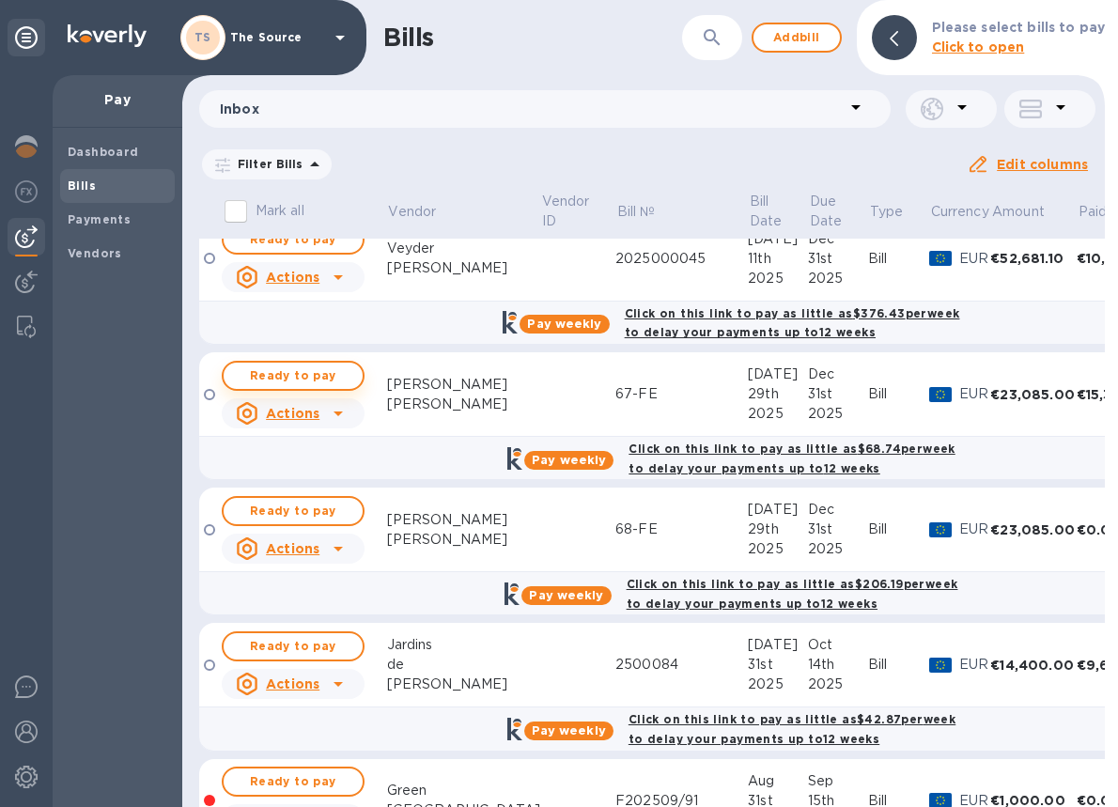
click at [287, 377] on span "Ready to pay" at bounding box center [293, 375] width 109 height 23
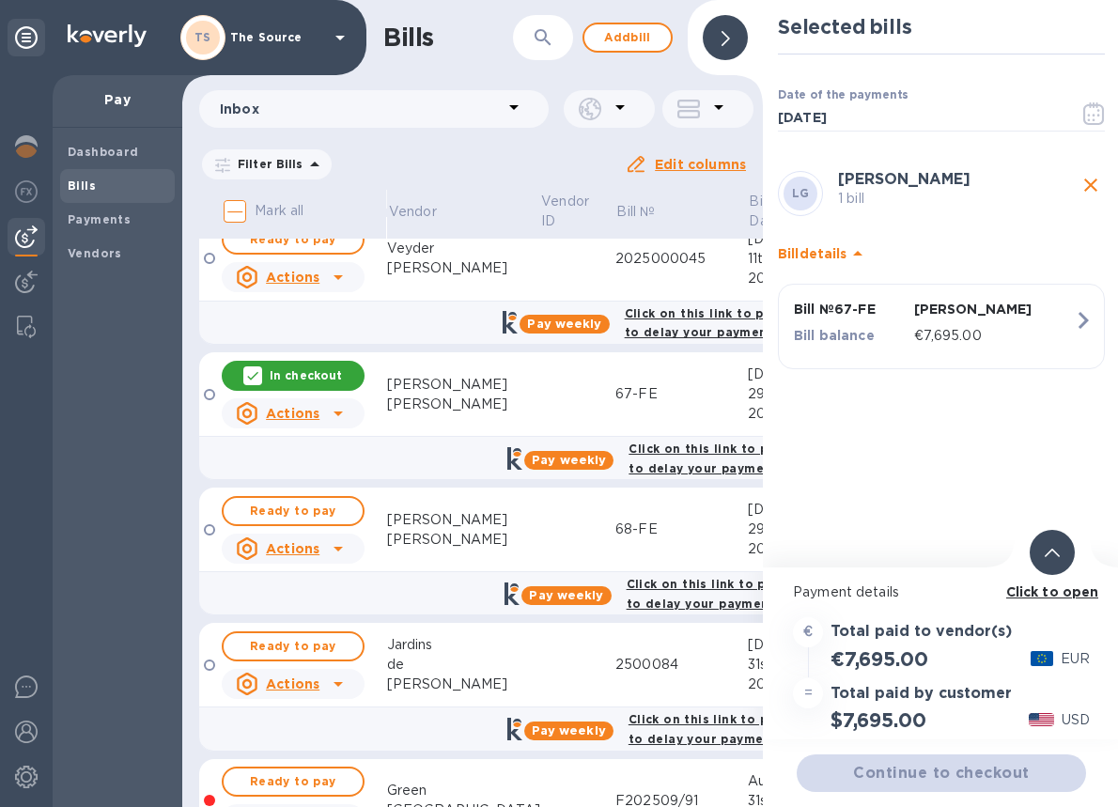
click at [1066, 327] on icon "button" at bounding box center [1083, 320] width 34 height 34
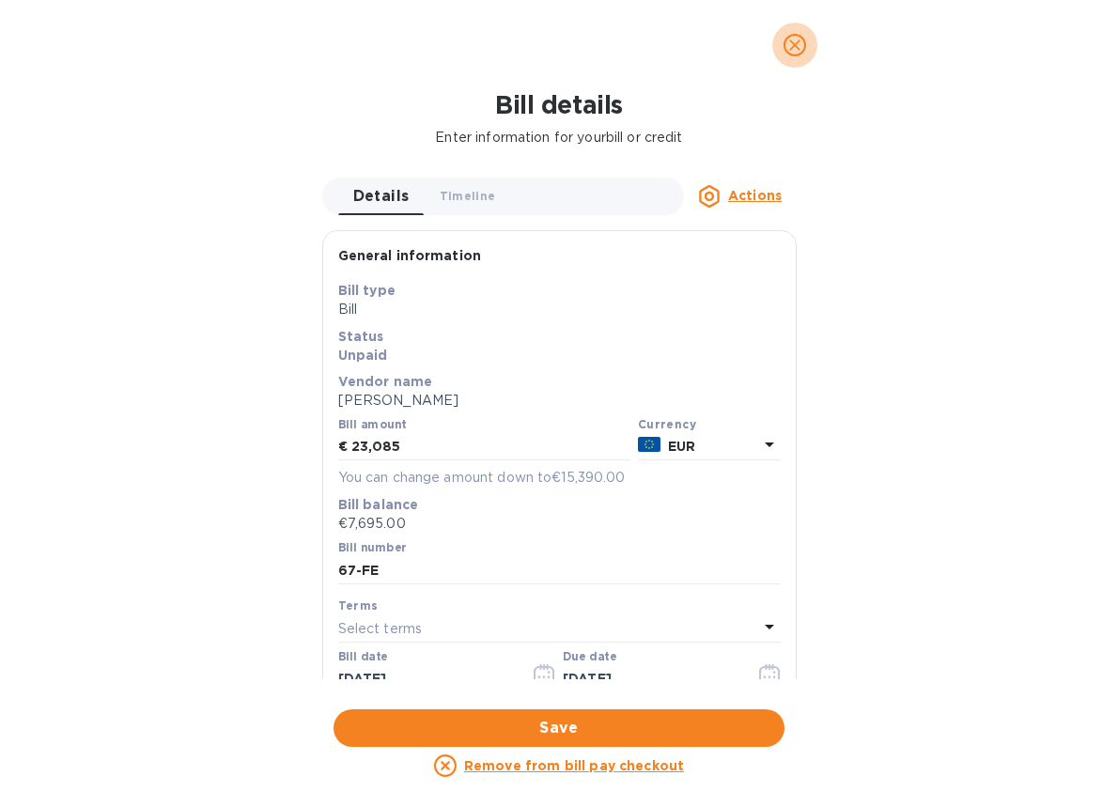
click at [797, 43] on icon "close" at bounding box center [794, 45] width 19 height 19
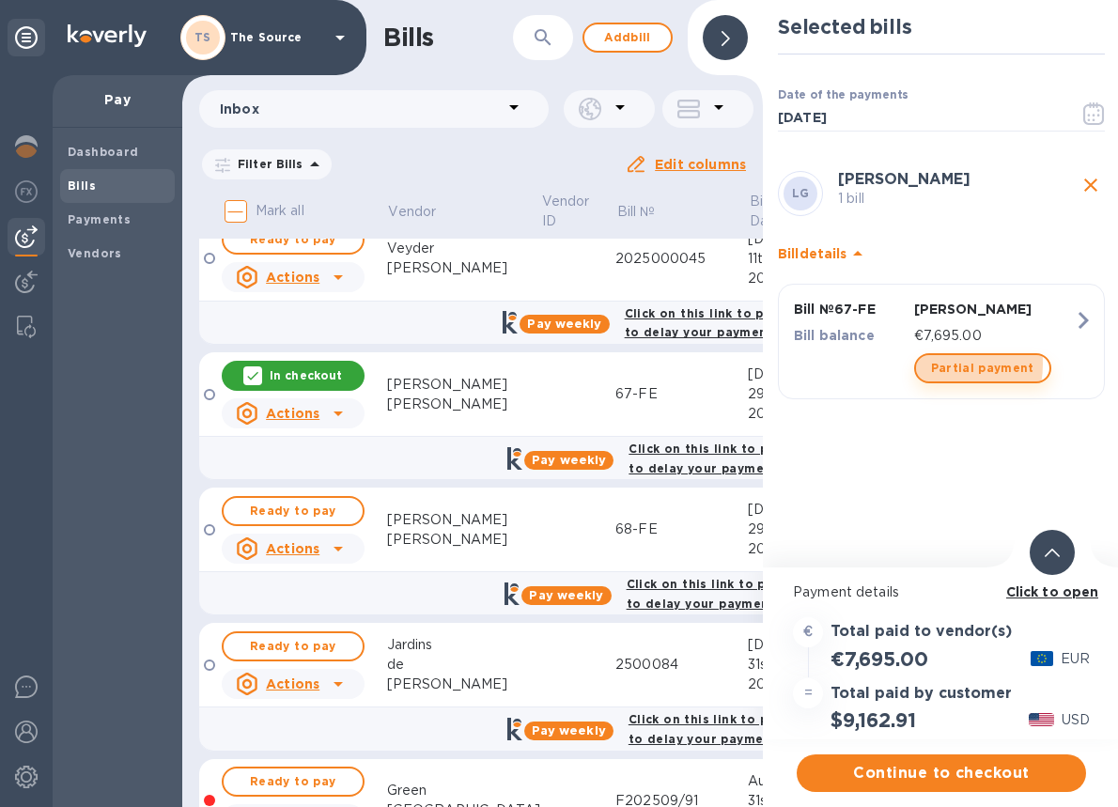
click at [935, 363] on span "Partial payment" at bounding box center [982, 368] width 103 height 23
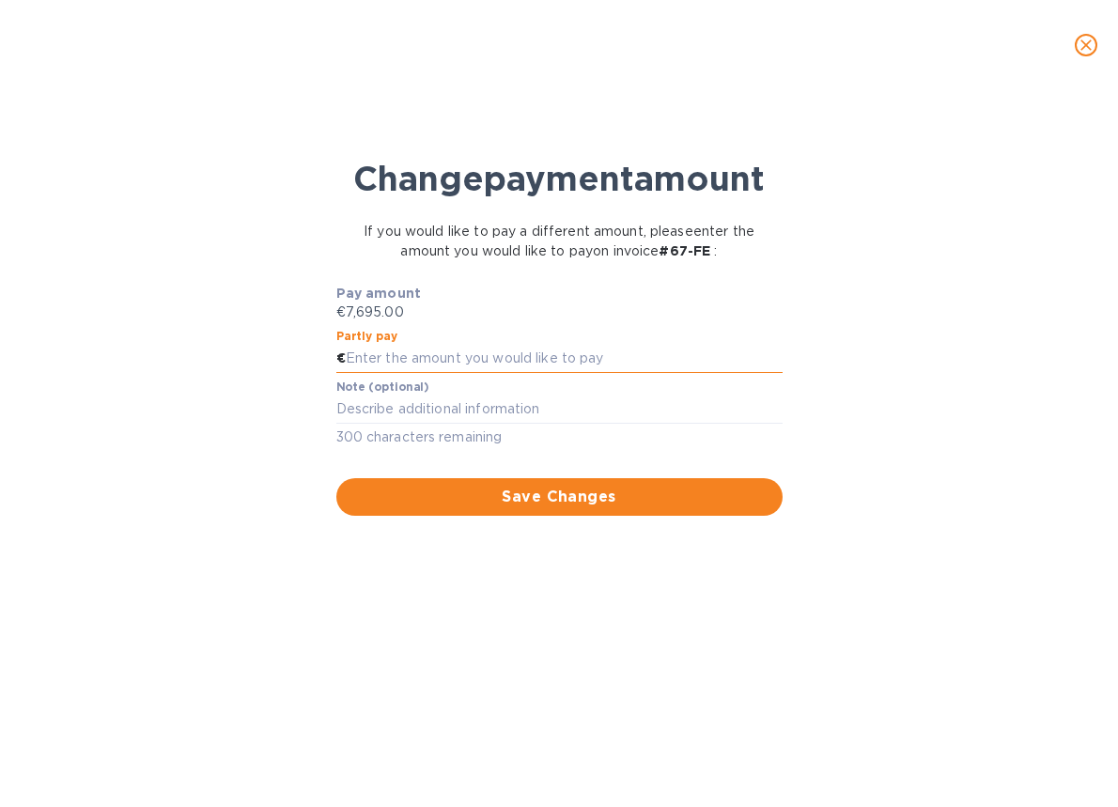
click at [452, 373] on input "text" at bounding box center [564, 359] width 437 height 28
type input "3,847.50"
click at [502, 508] on span "Save Changes" at bounding box center [559, 497] width 416 height 23
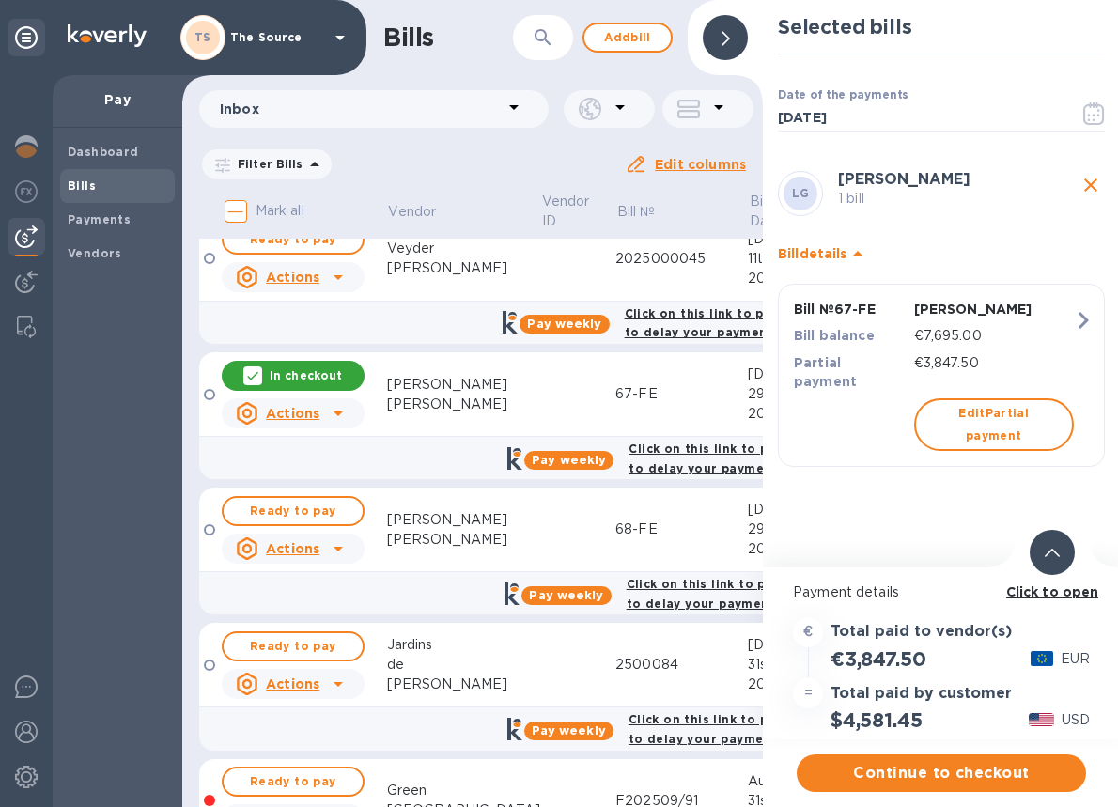
click at [1055, 556] on icon at bounding box center [1051, 552] width 15 height 8
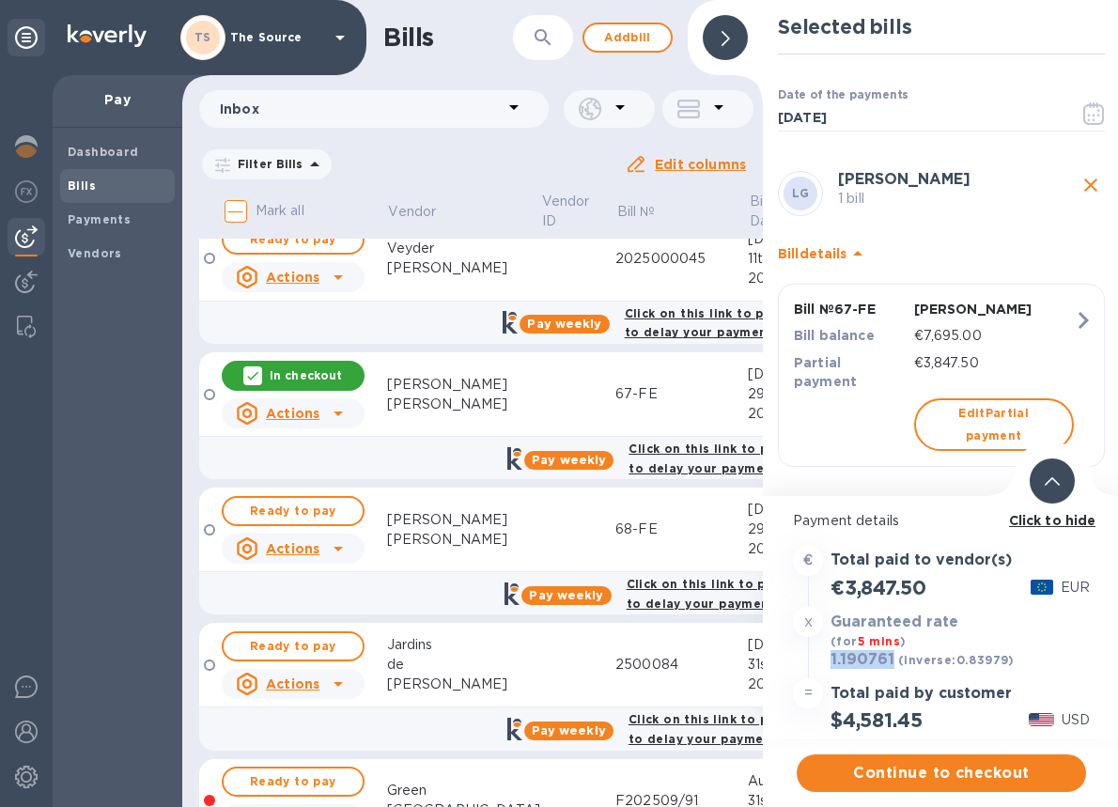
drag, startPoint x: 897, startPoint y: 665, endPoint x: 827, endPoint y: 664, distance: 69.5
click at [827, 664] on div "1.190761 (inverse: 0.83979 )" at bounding box center [922, 660] width 192 height 26
copy h3 "1.190761"
click at [895, 779] on span "Continue to checkout" at bounding box center [940, 773] width 259 height 23
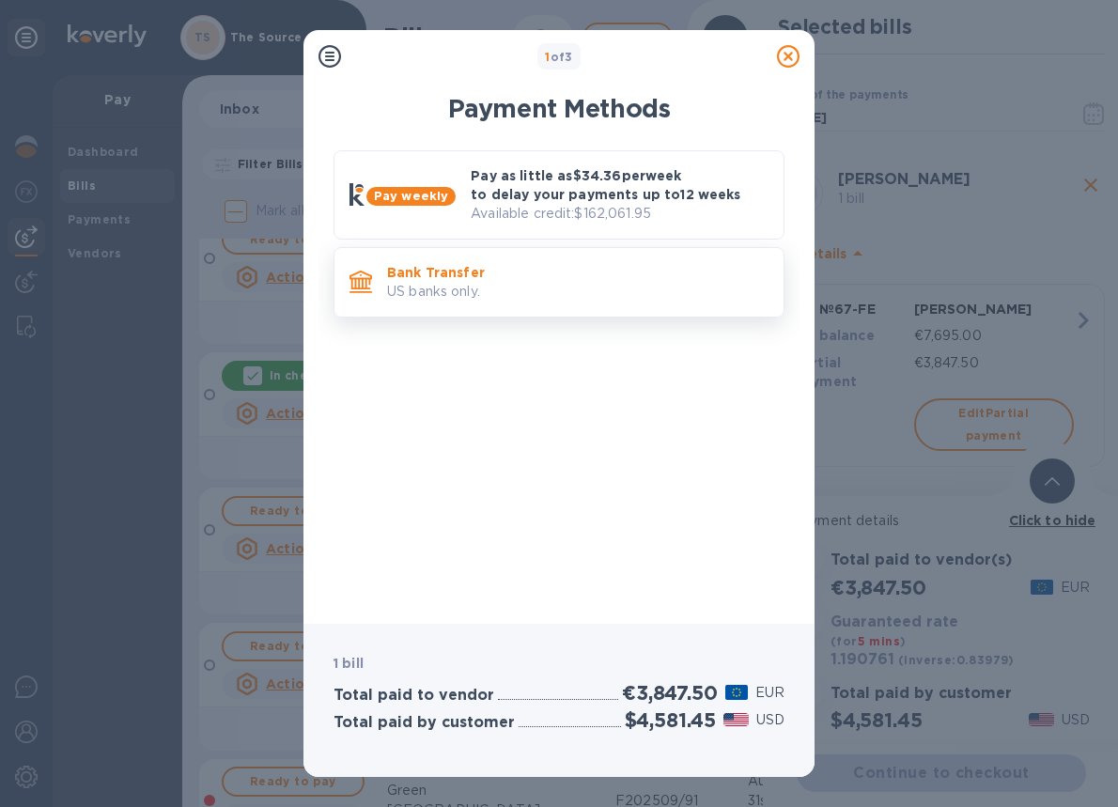
click at [717, 269] on p "Bank Transfer" at bounding box center [577, 272] width 381 height 19
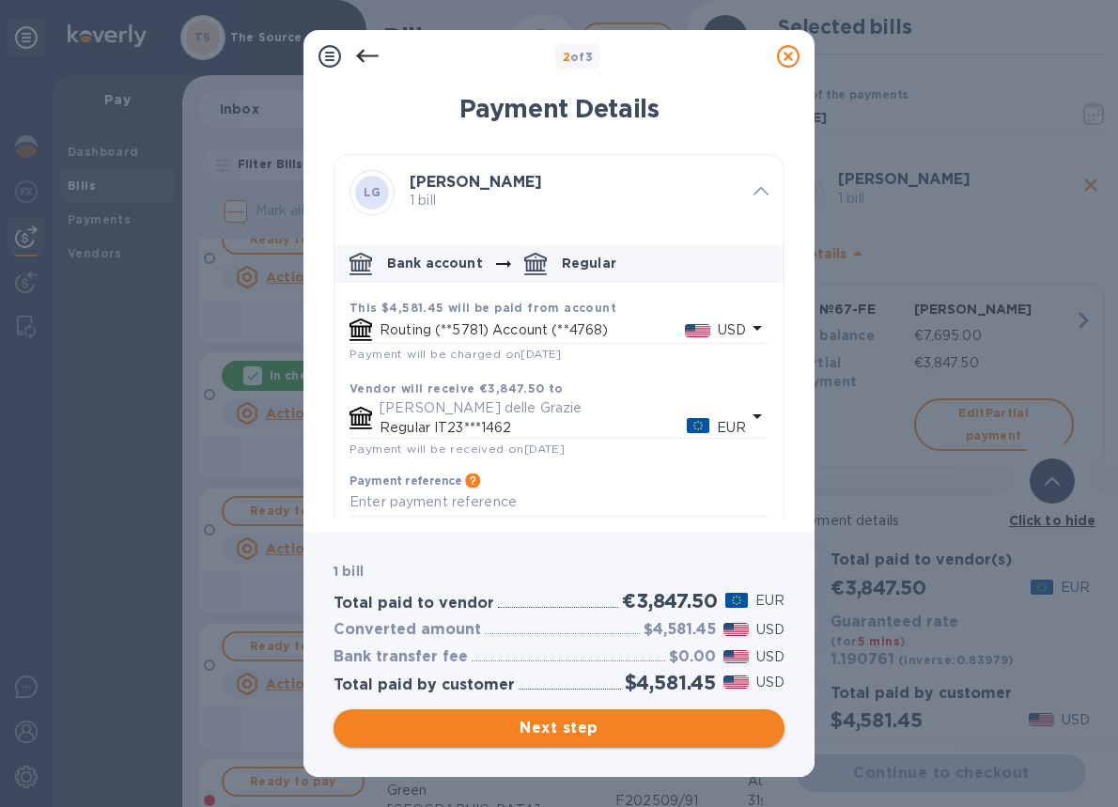
click at [636, 729] on span "Next step" at bounding box center [558, 728] width 421 height 23
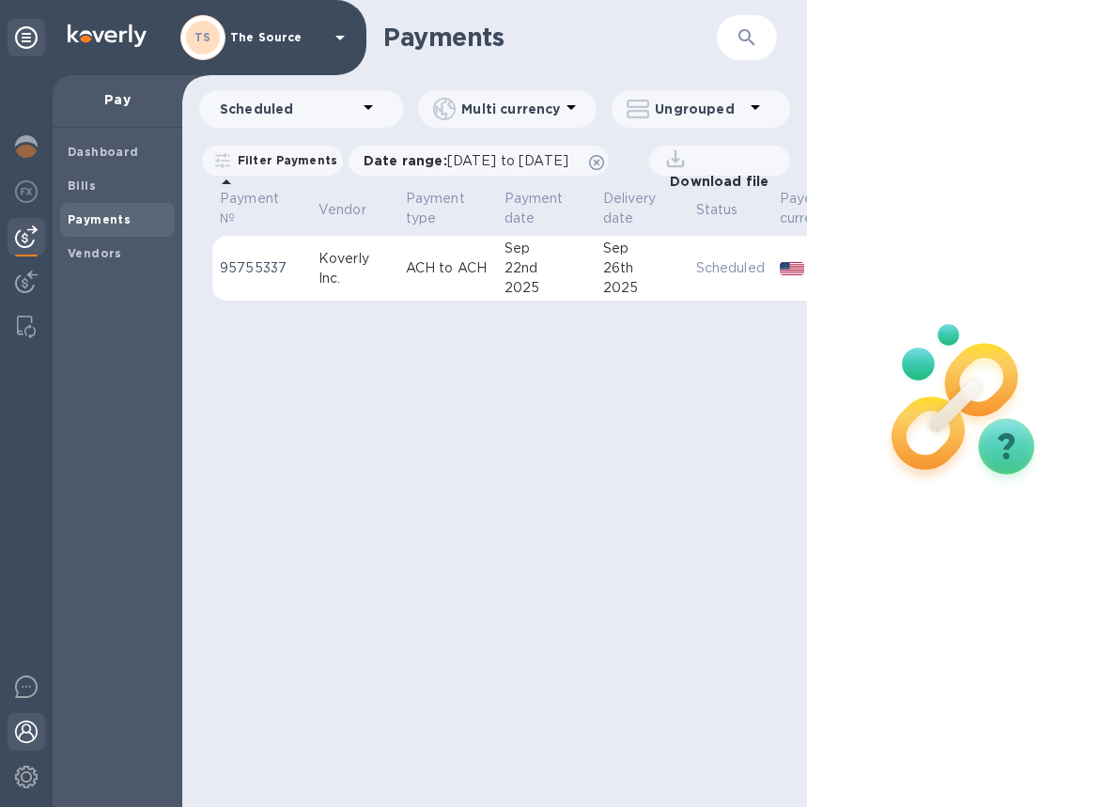
click at [36, 723] on img at bounding box center [26, 731] width 23 height 23
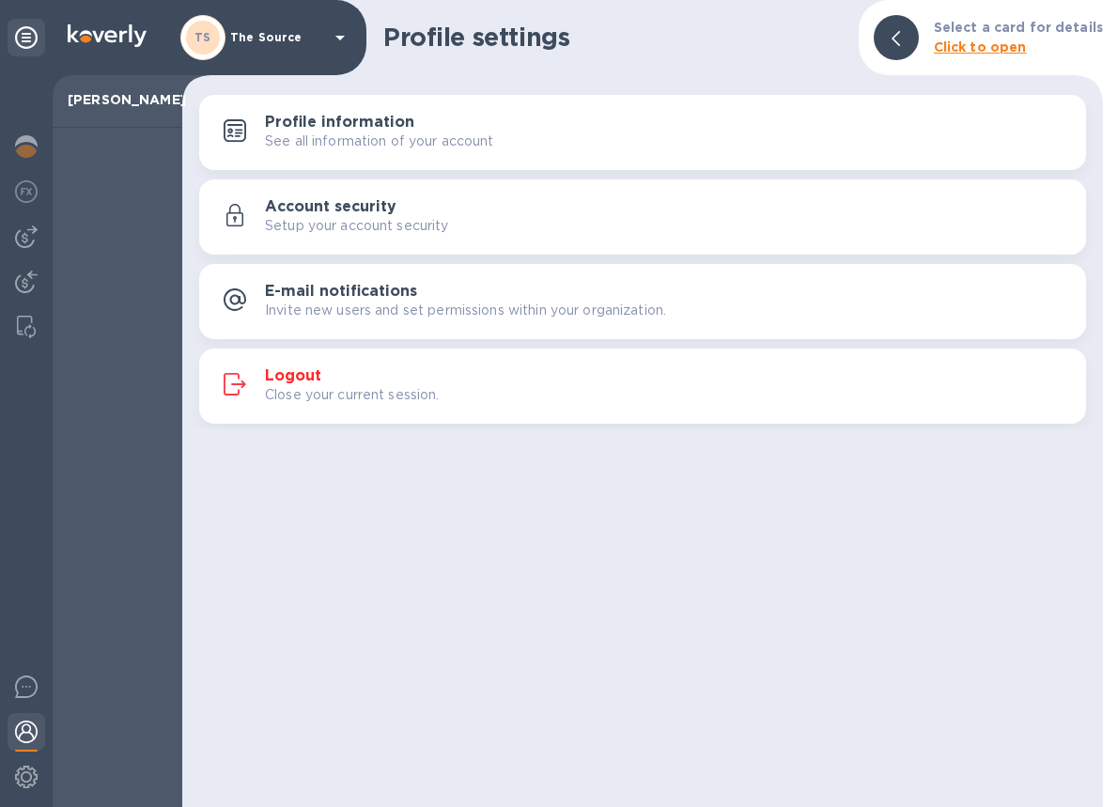
click at [292, 368] on h3 "Logout" at bounding box center [293, 376] width 56 height 18
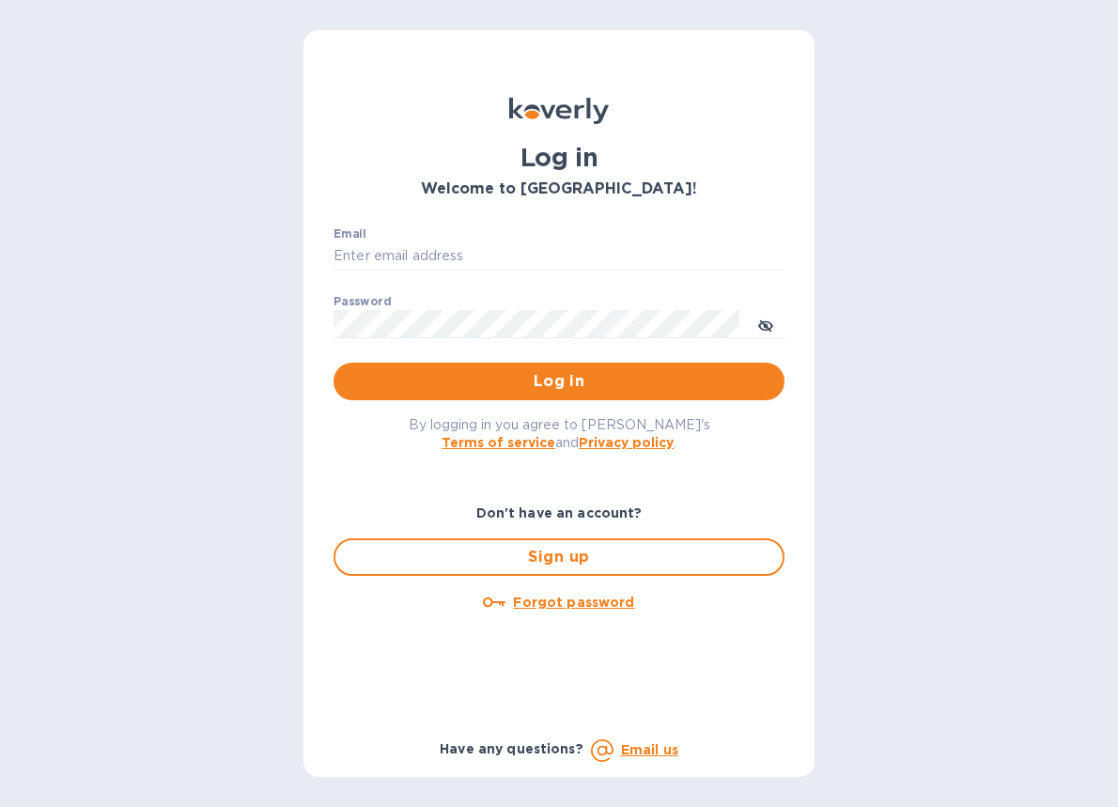
type input "[EMAIL_ADDRESS][DOMAIN_NAME]"
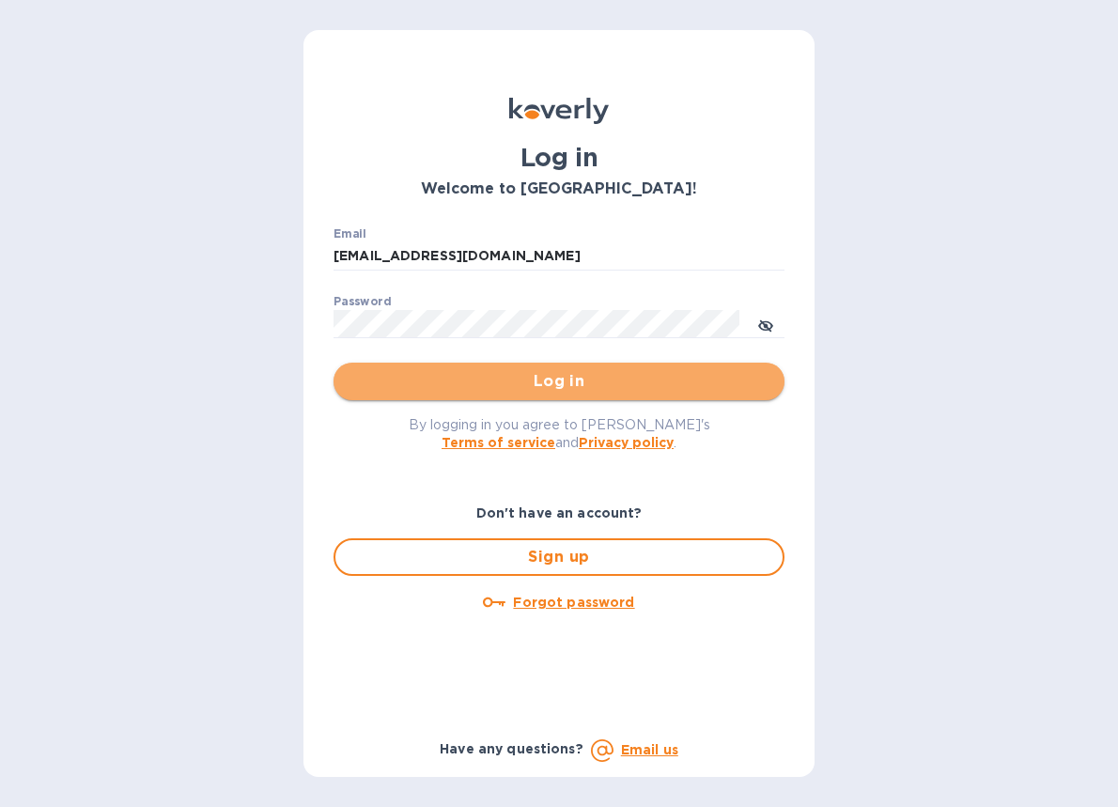
click at [424, 390] on span "Log in" at bounding box center [558, 381] width 421 height 23
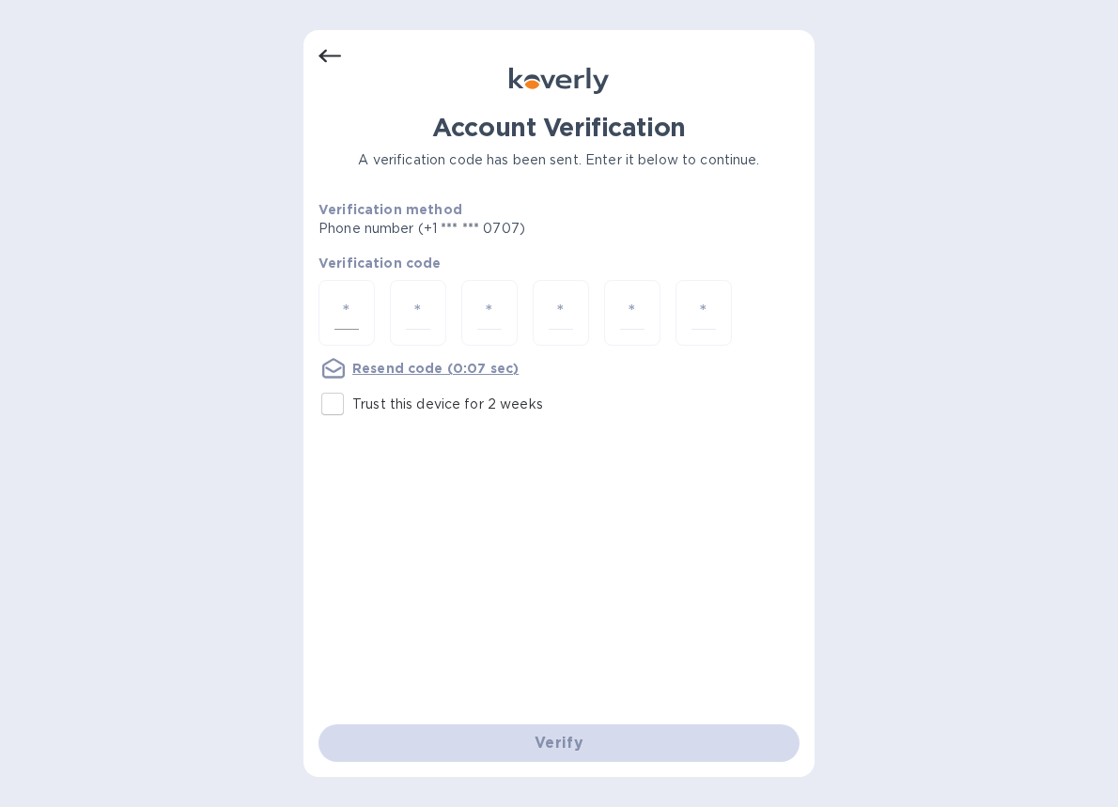
click at [347, 303] on input "number" at bounding box center [346, 313] width 24 height 35
type input "6"
type input "3"
type input "4"
type input "3"
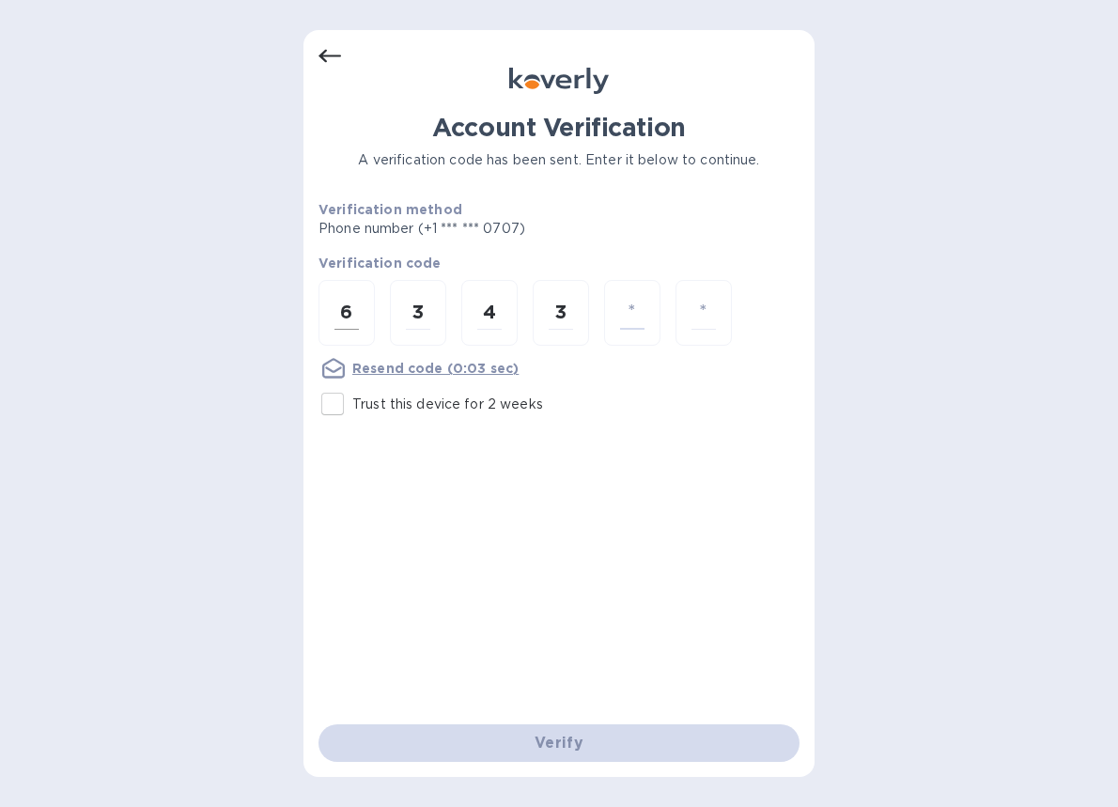
type input "9"
type input "0"
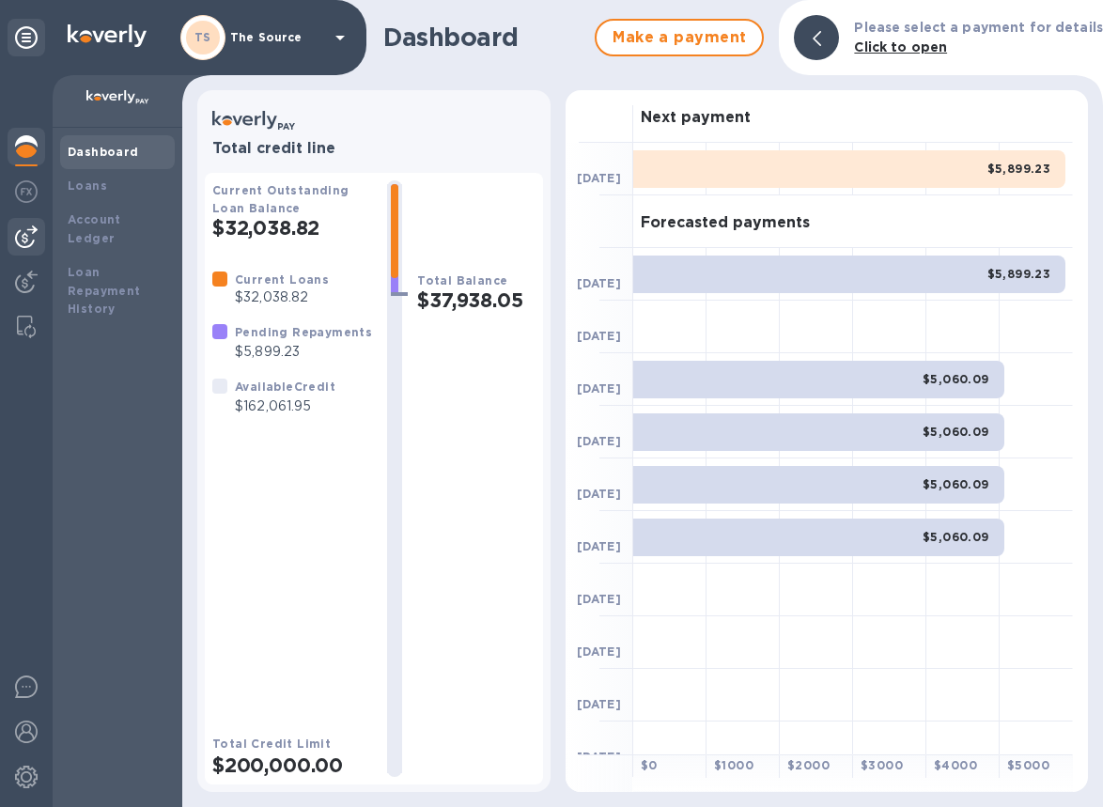
click at [18, 244] on img at bounding box center [26, 236] width 23 height 23
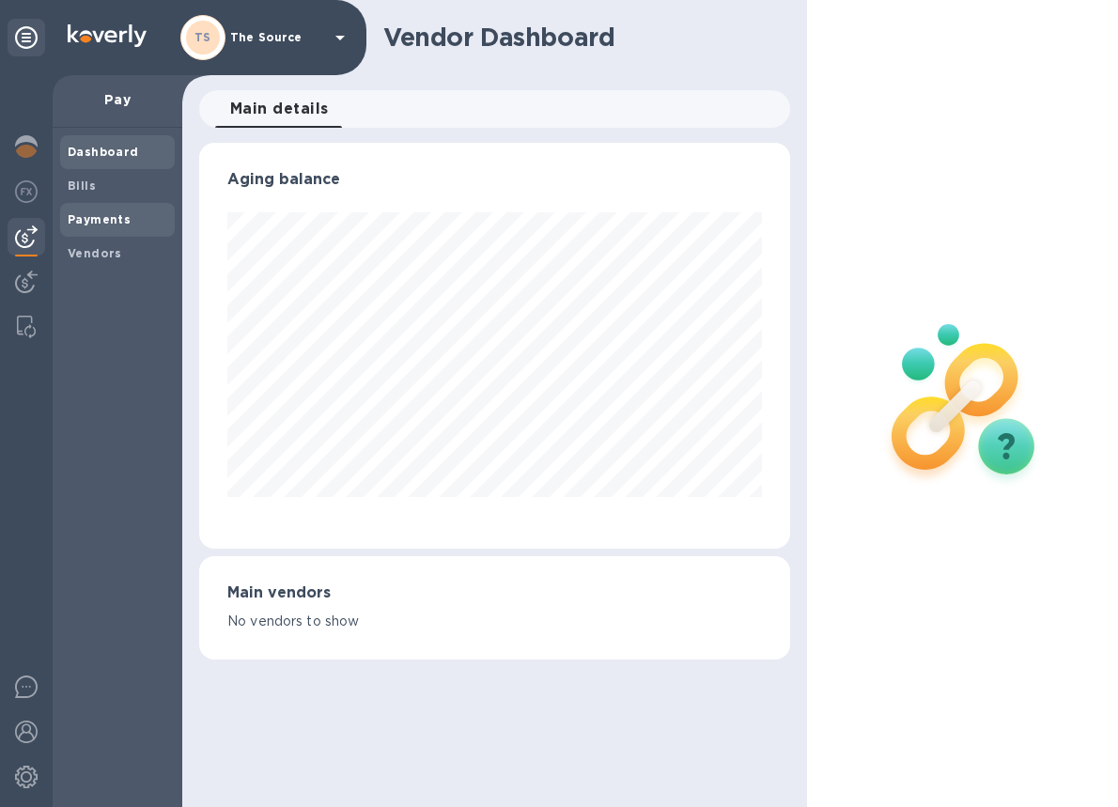
scroll to position [406, 591]
click at [95, 199] on div "Bills" at bounding box center [117, 186] width 115 height 34
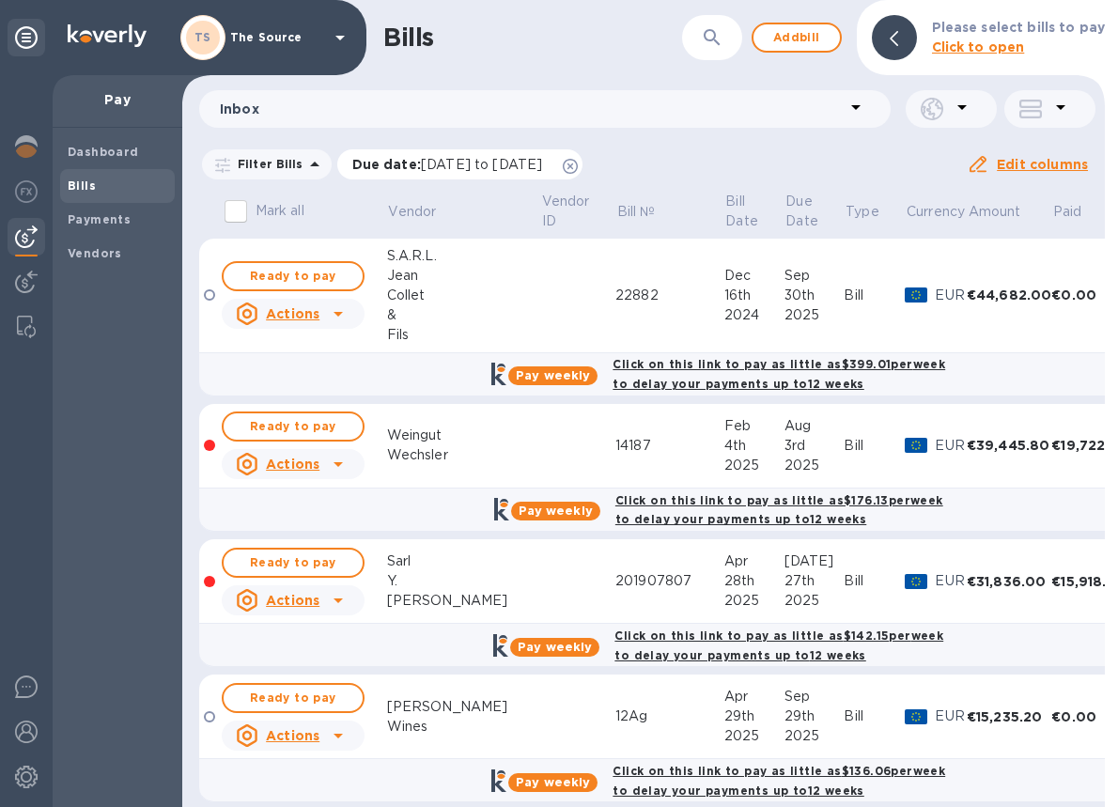
click at [578, 164] on icon at bounding box center [570, 166] width 15 height 15
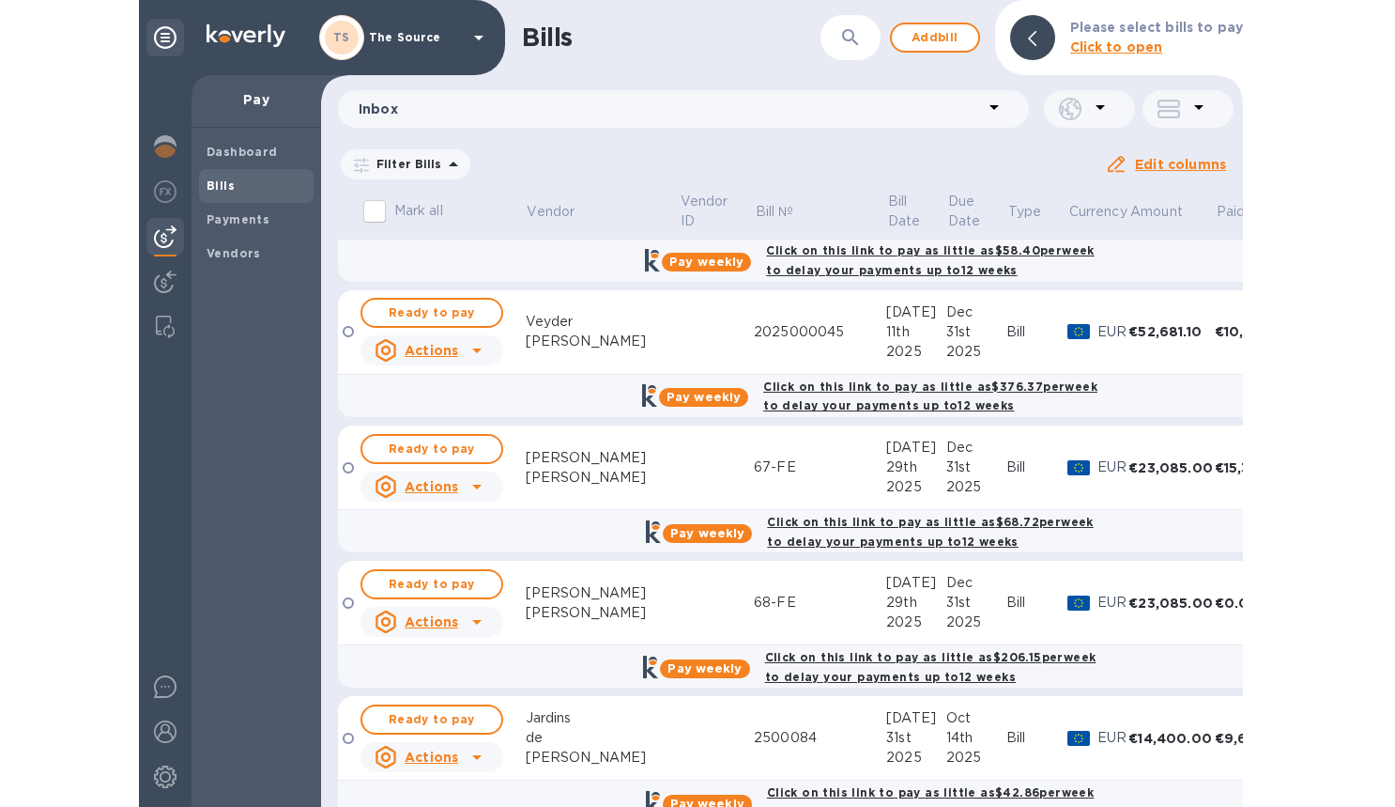
scroll to position [2345, 0]
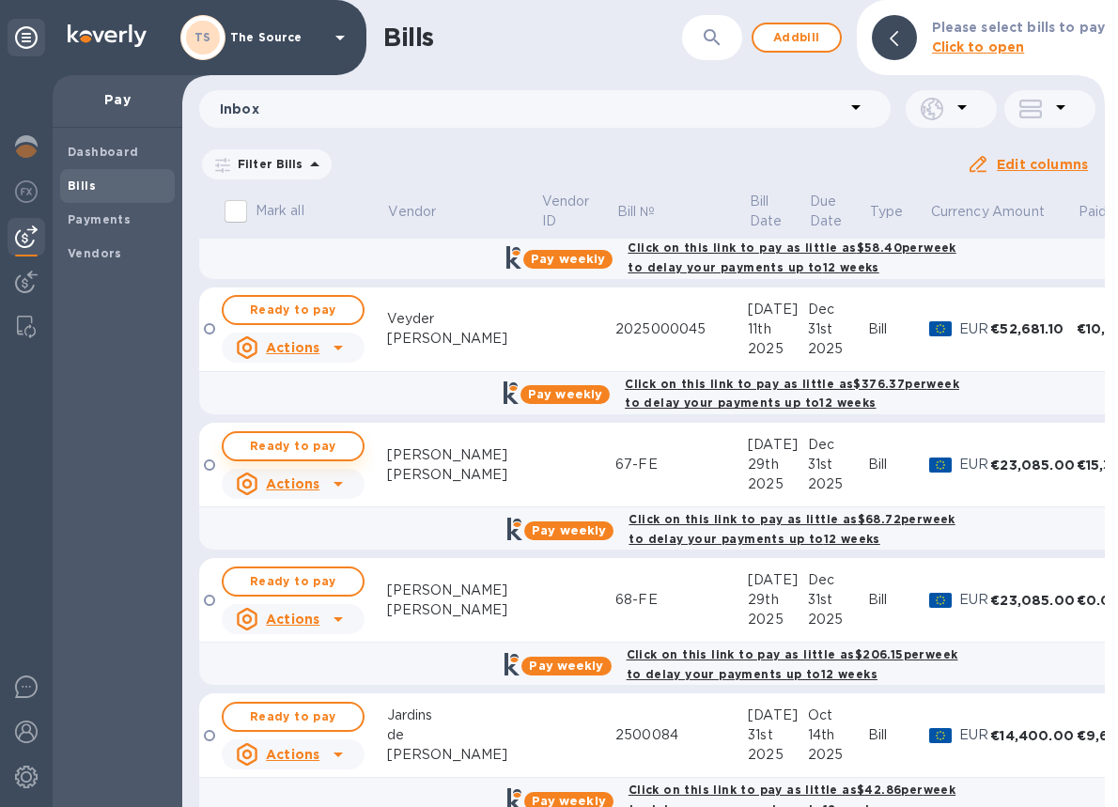
click at [325, 446] on span "Ready to pay" at bounding box center [293, 446] width 109 height 23
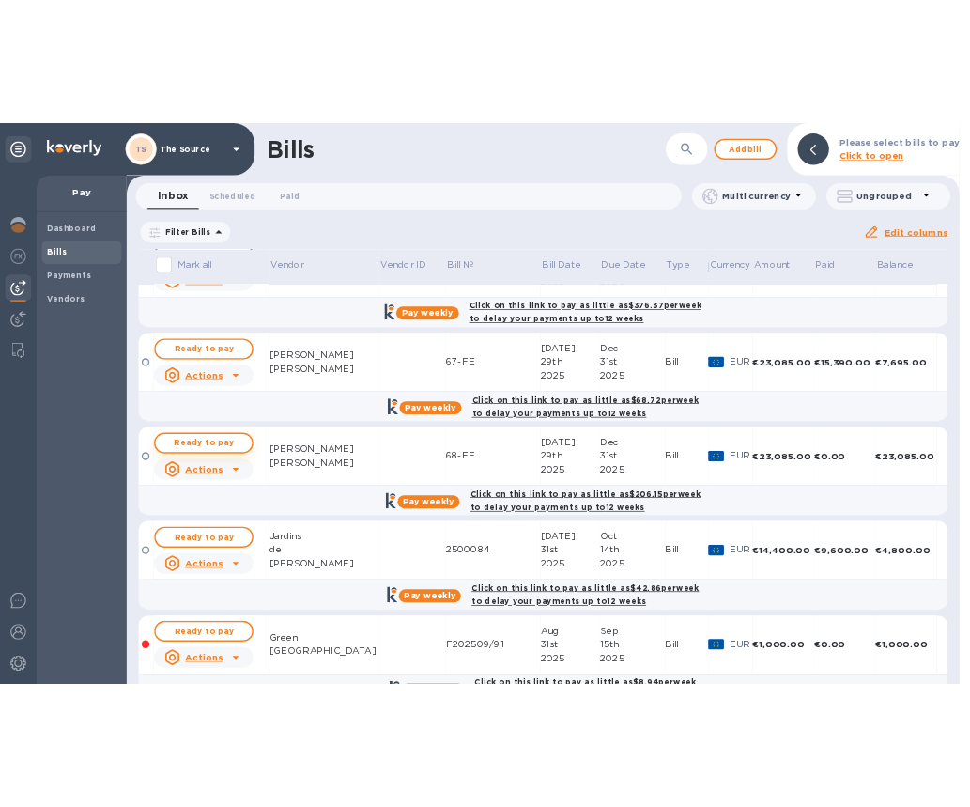
scroll to position [2512, 0]
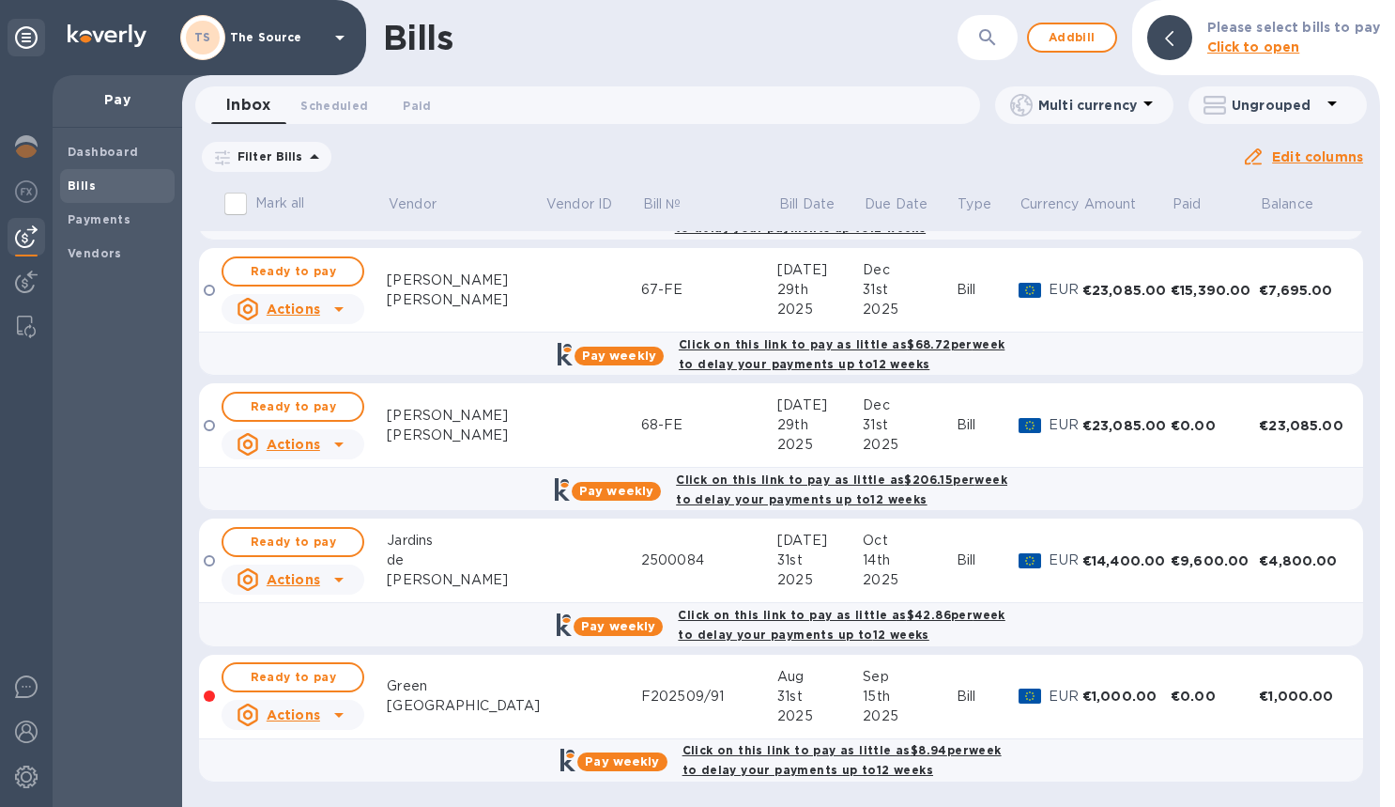
click at [212, 696] on div at bounding box center [209, 695] width 11 height 11
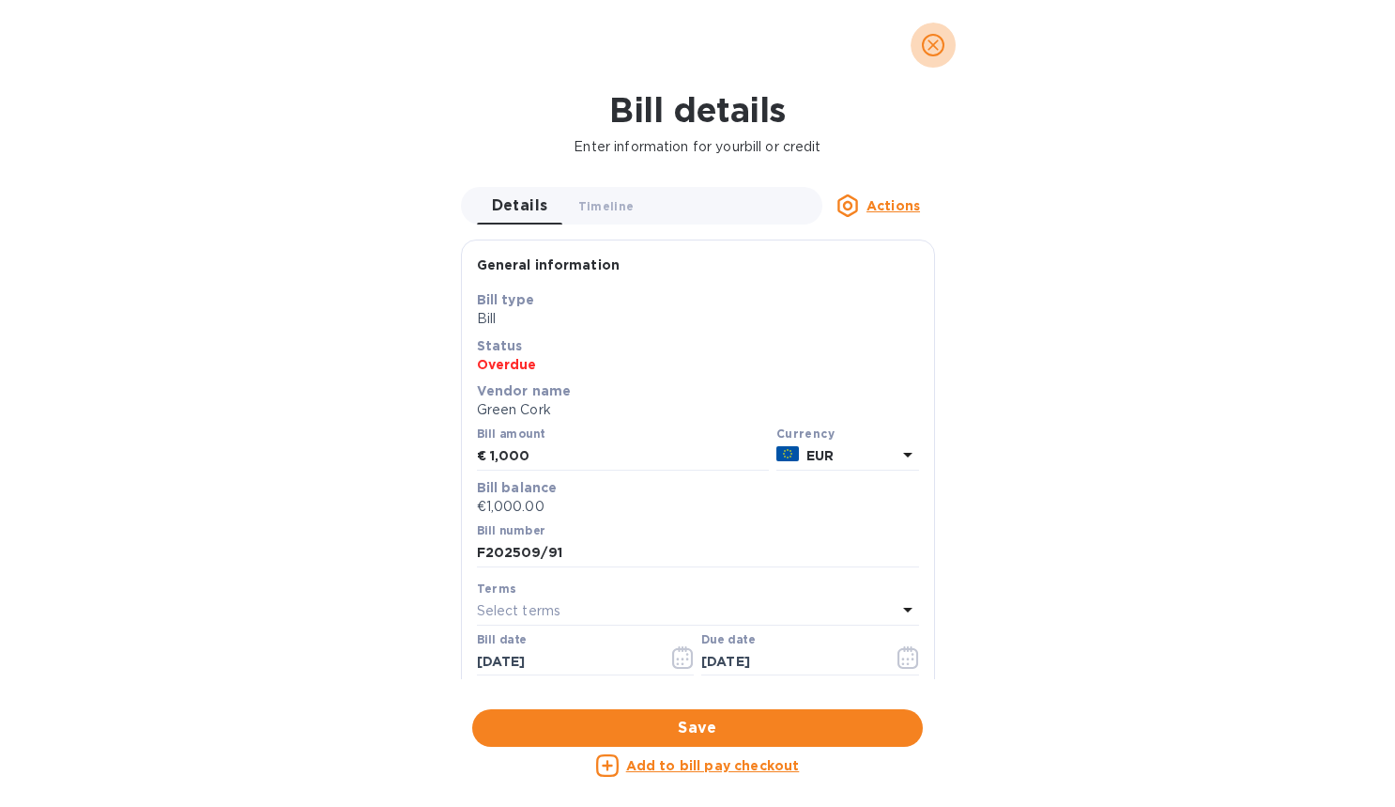
click at [932, 50] on icon "close" at bounding box center [933, 45] width 19 height 19
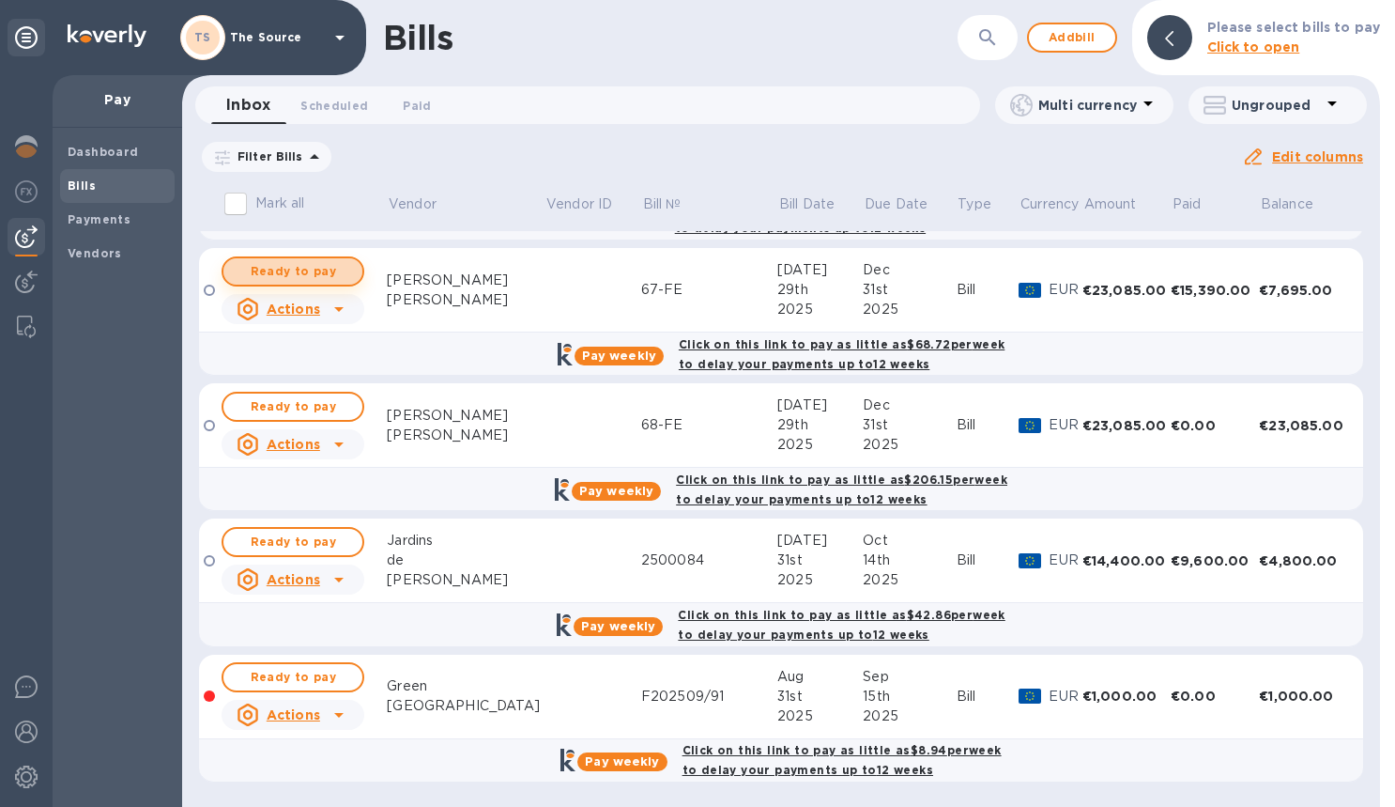
click at [336, 272] on span "Ready to pay" at bounding box center [293, 271] width 109 height 23
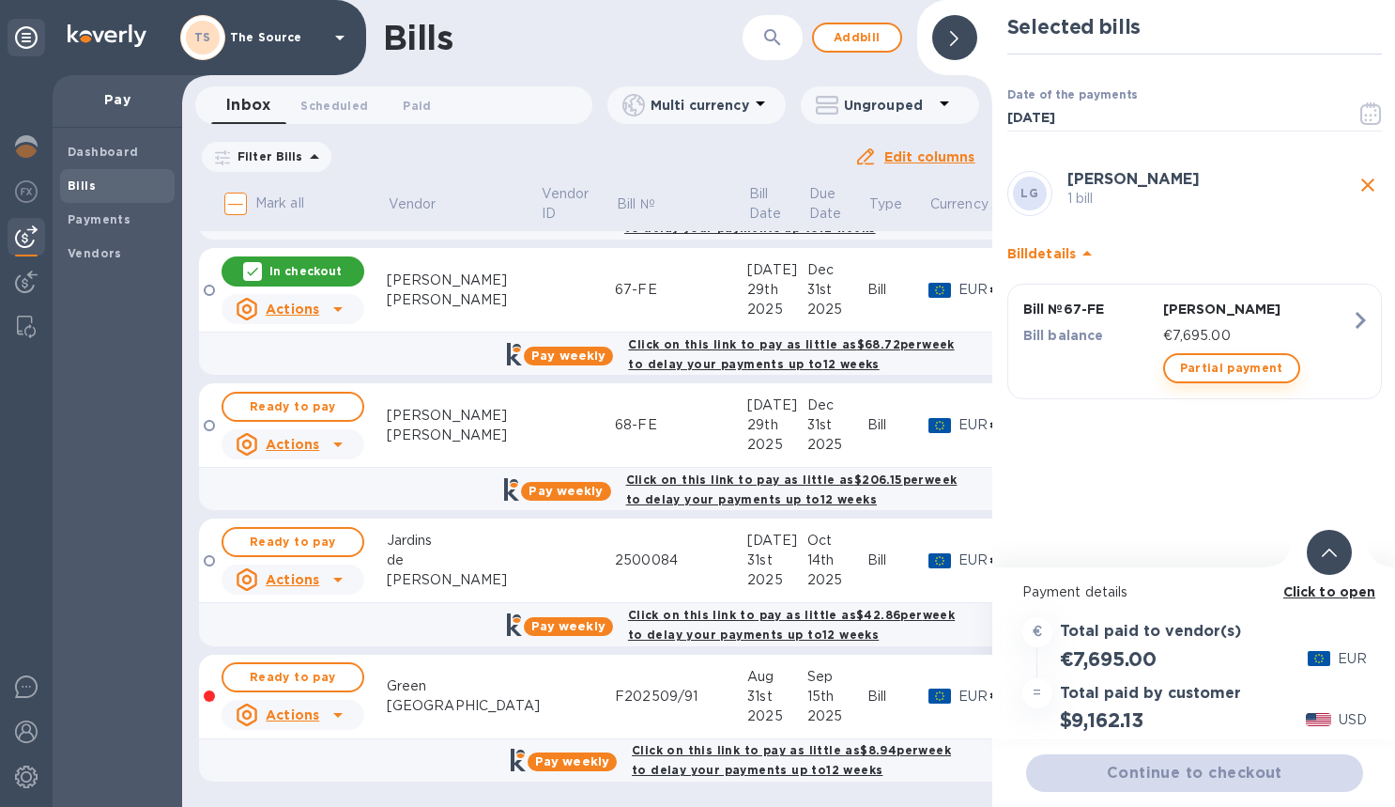
click at [1117, 362] on span "Partial payment" at bounding box center [1231, 368] width 103 height 23
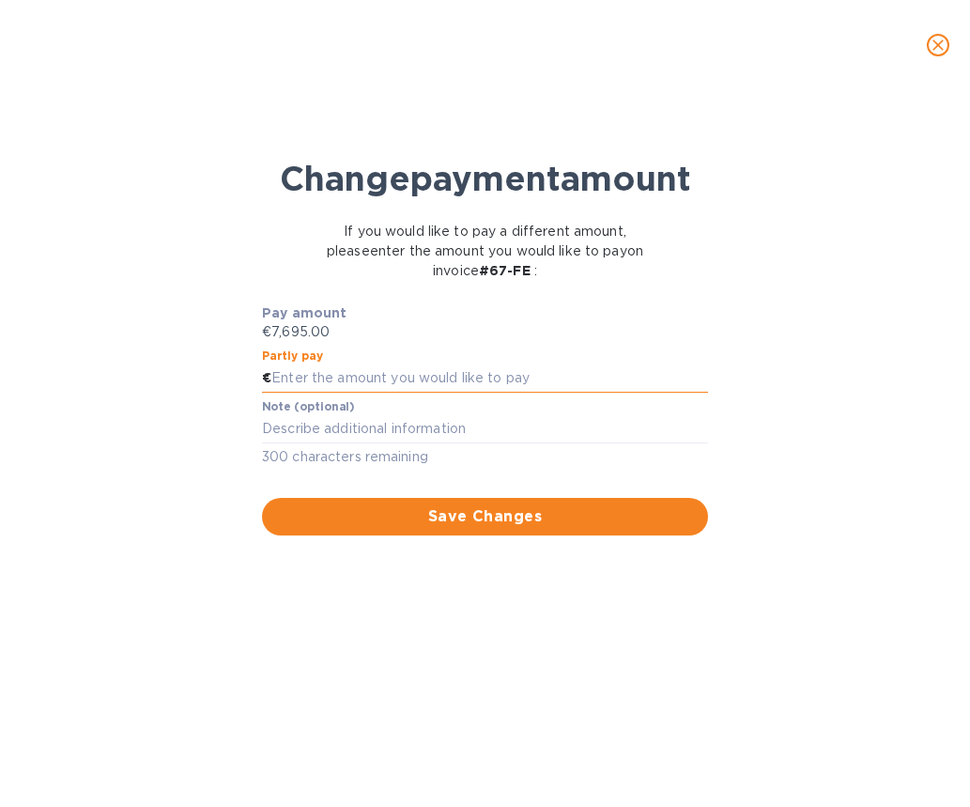
click at [341, 393] on input "text" at bounding box center [489, 378] width 437 height 28
type input "3,847.50"
click at [375, 535] on button "Save Changes" at bounding box center [485, 517] width 446 height 38
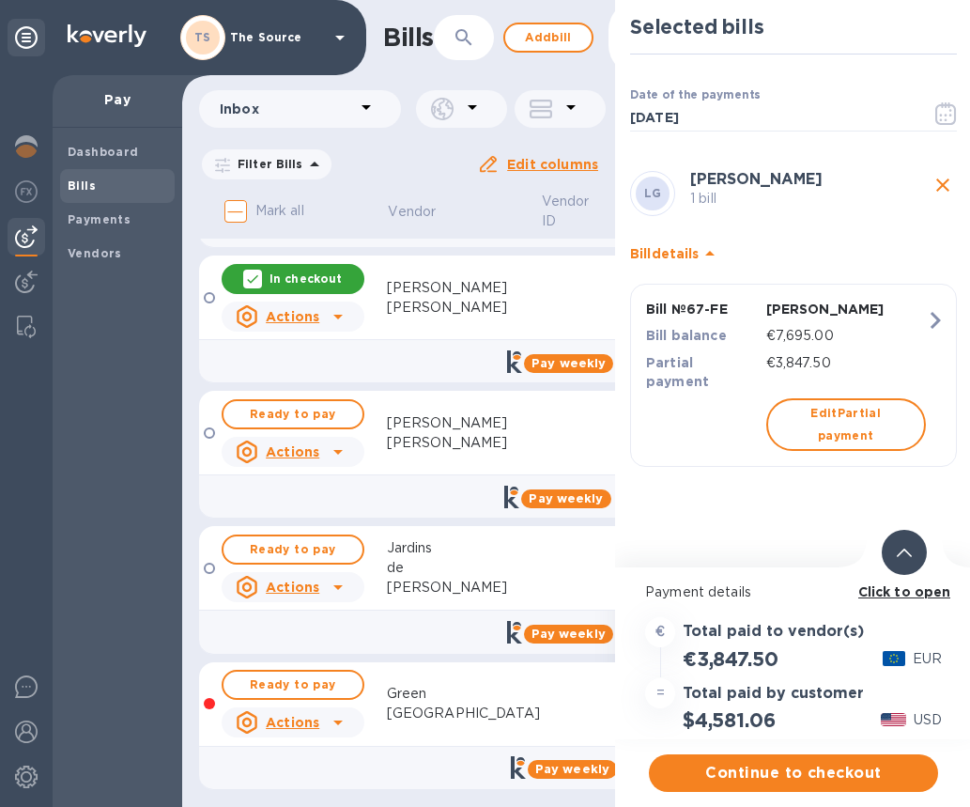
click at [908, 550] on icon at bounding box center [904, 552] width 15 height 8
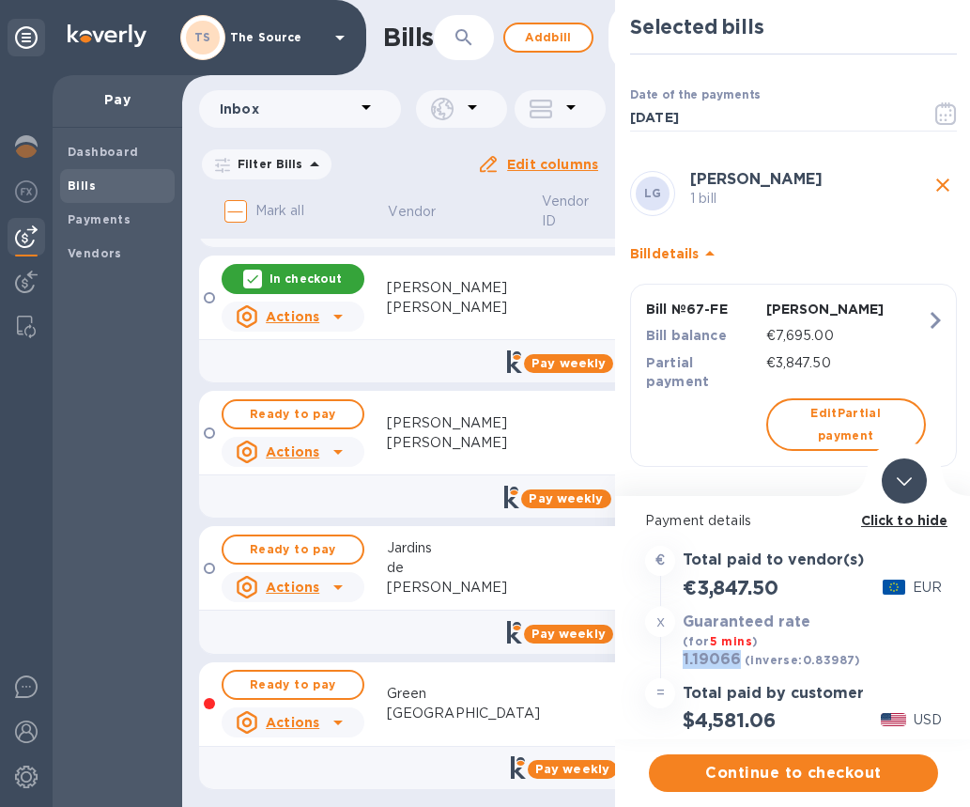
drag, startPoint x: 741, startPoint y: 660, endPoint x: 681, endPoint y: 658, distance: 60.1
click at [681, 658] on div "1.19066 (inverse: 0.83987 )" at bounding box center [772, 660] width 186 height 26
copy h3 "1.19066"
click at [728, 764] on span "Continue to checkout" at bounding box center [793, 773] width 259 height 23
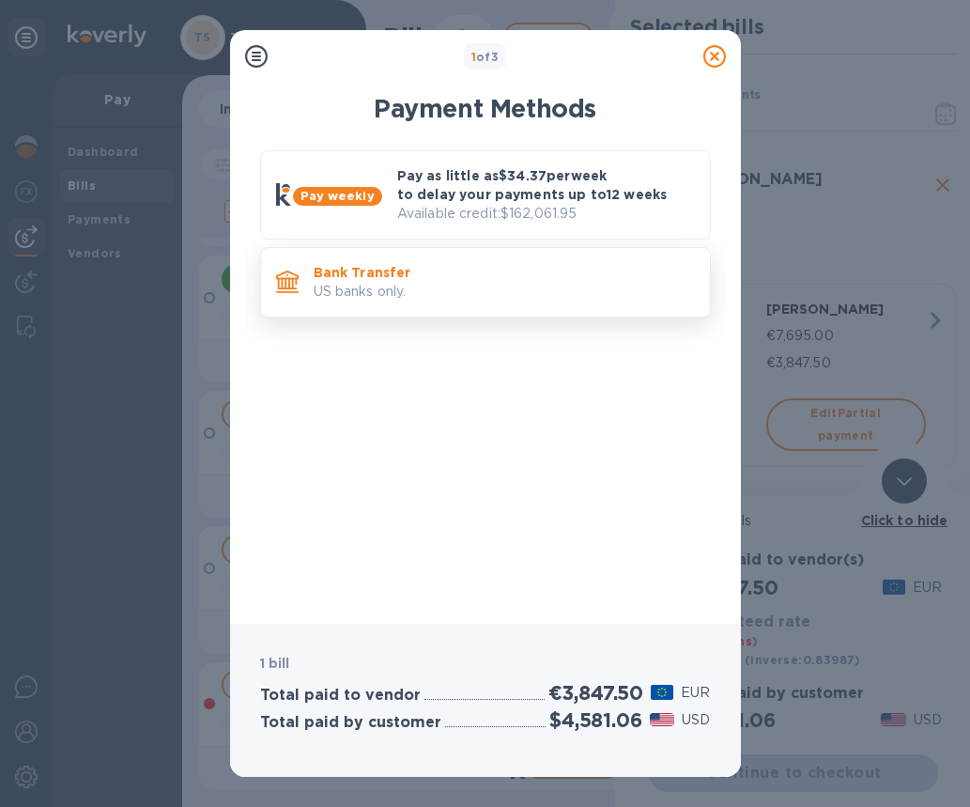
click at [624, 271] on p "Bank Transfer" at bounding box center [504, 272] width 381 height 19
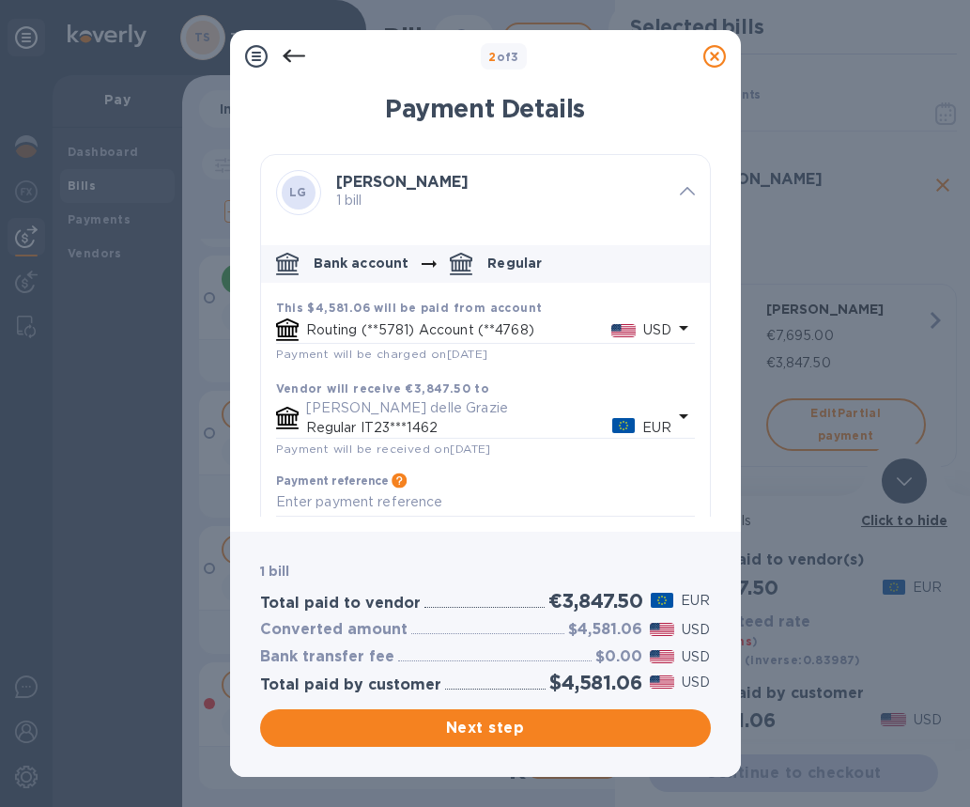
scroll to position [43, 0]
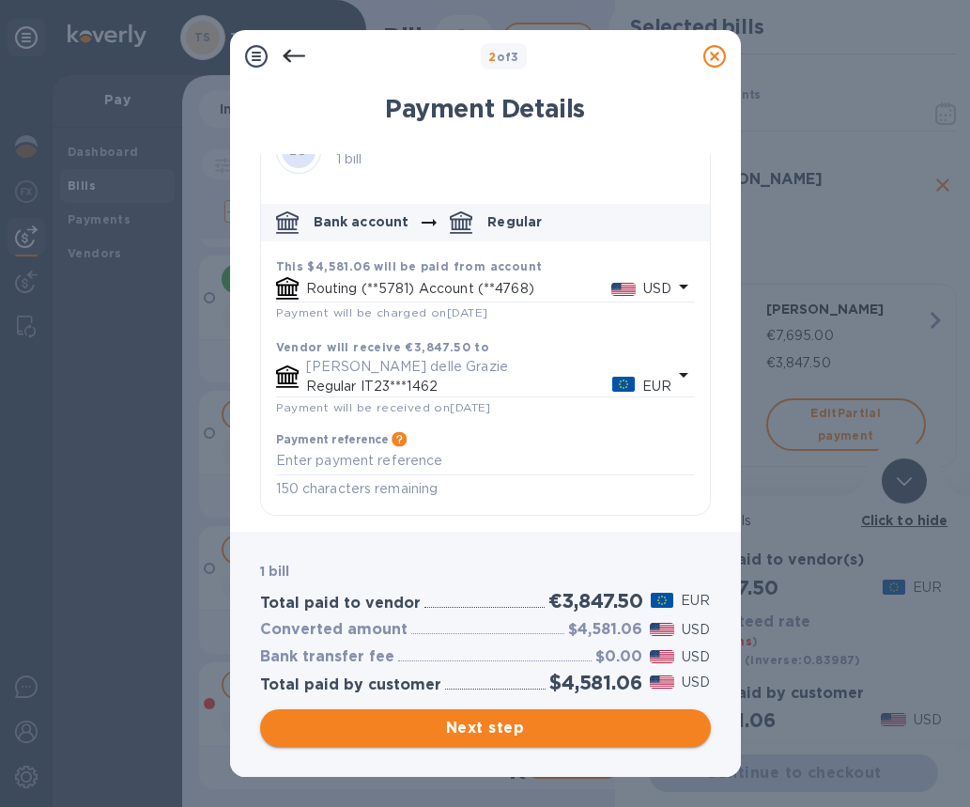
click at [575, 727] on span "Next step" at bounding box center [485, 728] width 421 height 23
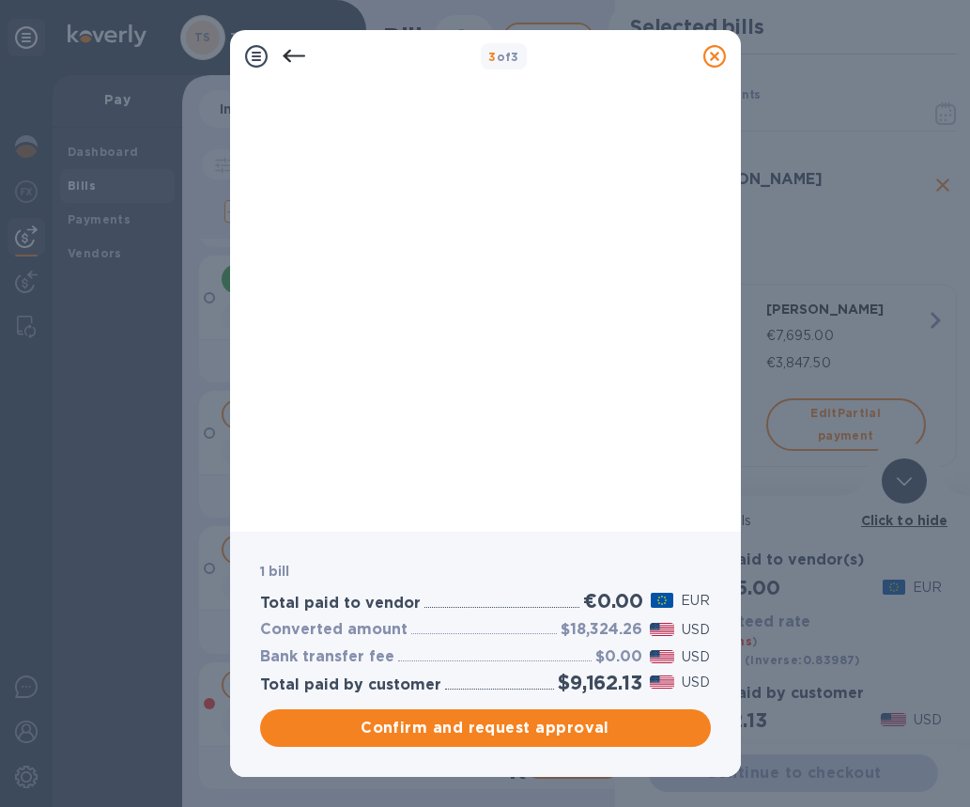
click at [719, 49] on icon at bounding box center [714, 56] width 23 height 23
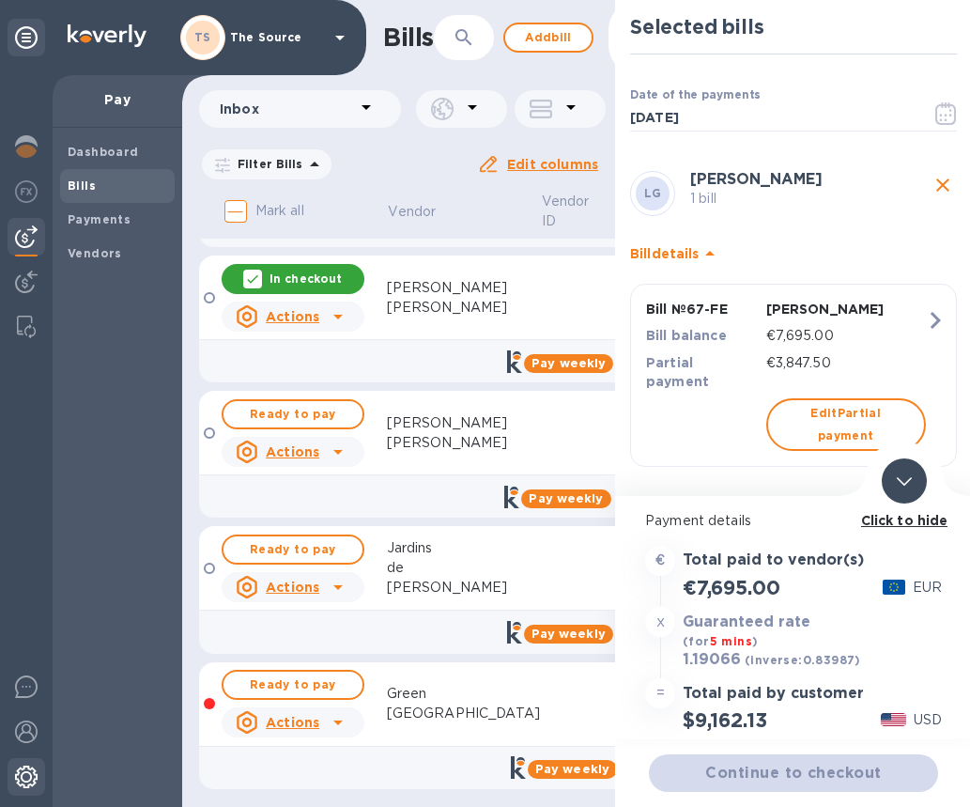
click at [29, 767] on img at bounding box center [26, 776] width 23 height 23
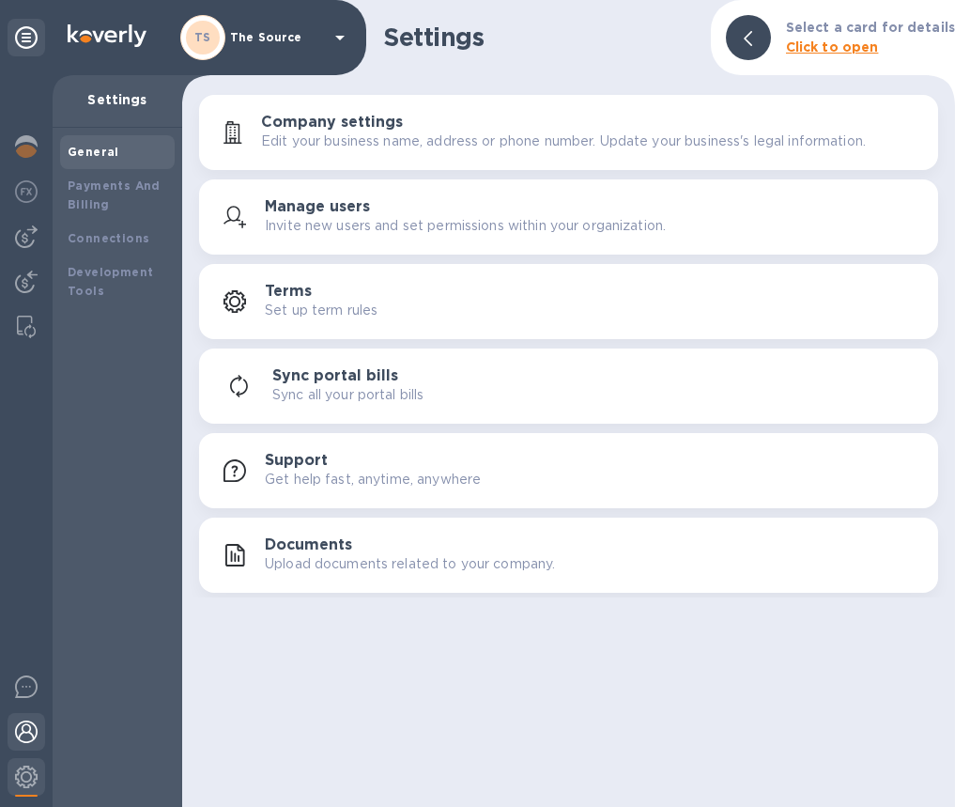
click at [32, 723] on img at bounding box center [26, 731] width 23 height 23
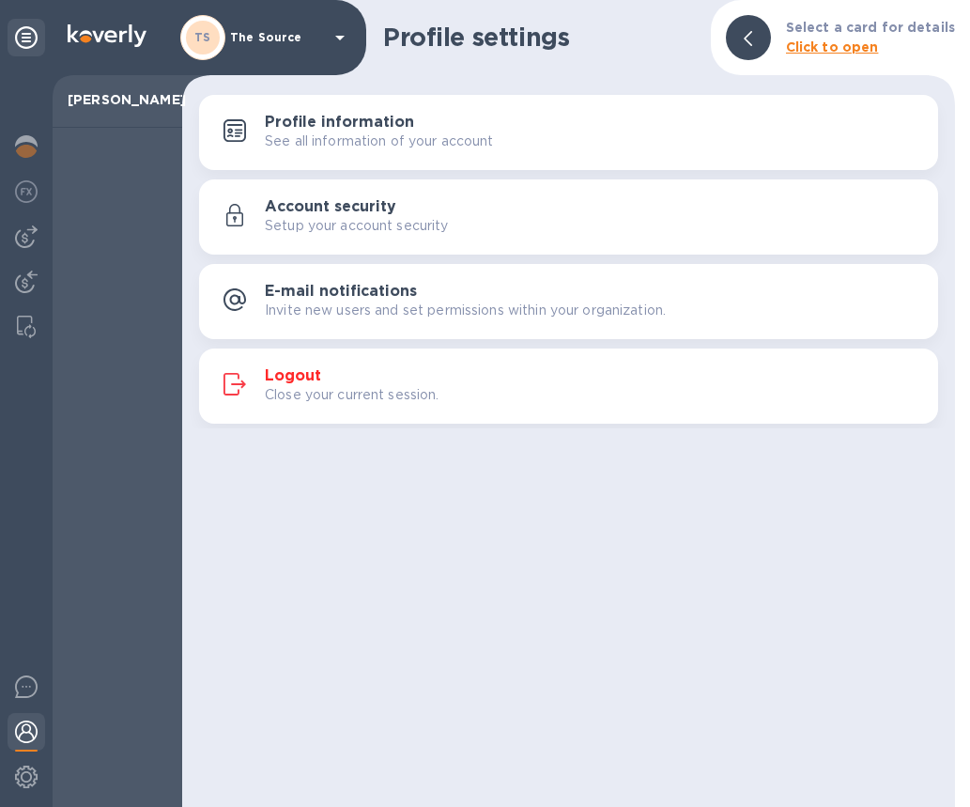
click at [277, 370] on h3 "Logout" at bounding box center [293, 376] width 56 height 18
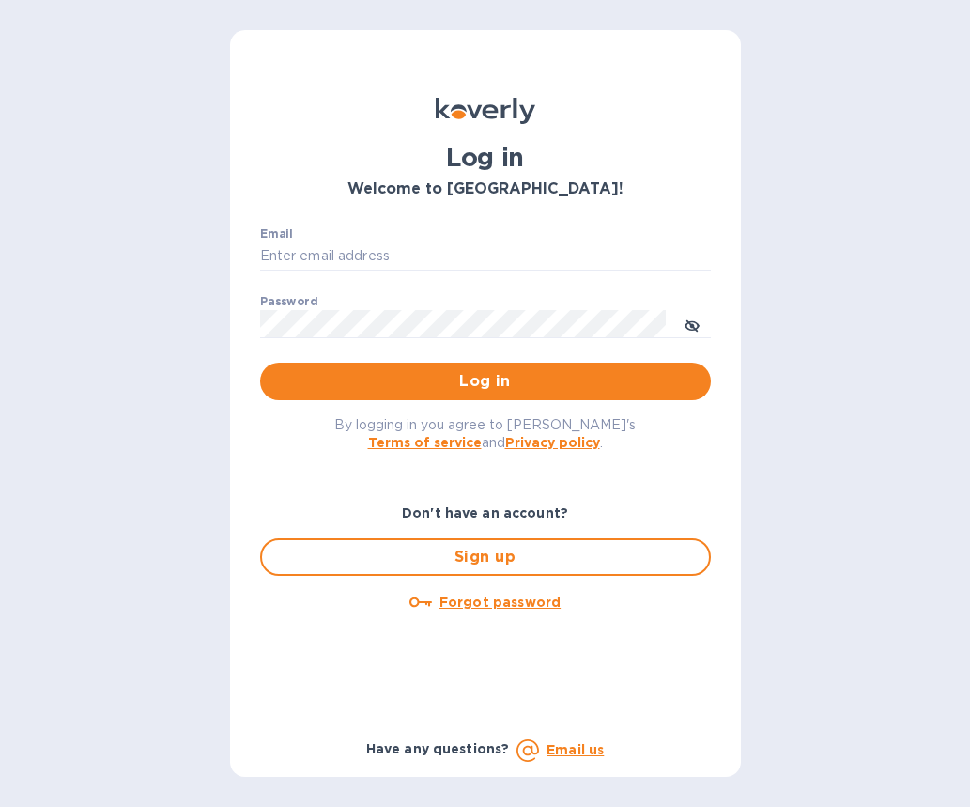
type input "[EMAIL_ADDRESS][DOMAIN_NAME]"
click at [691, 319] on icon "toggle password visibility" at bounding box center [692, 325] width 15 height 15
click at [178, 317] on div "Log in Welcome to [GEOGRAPHIC_DATA]! Email [EMAIL_ADDRESS][DOMAIN_NAME] ​ Passw…" at bounding box center [485, 403] width 970 height 807
